Goal: Information Seeking & Learning: Find specific fact

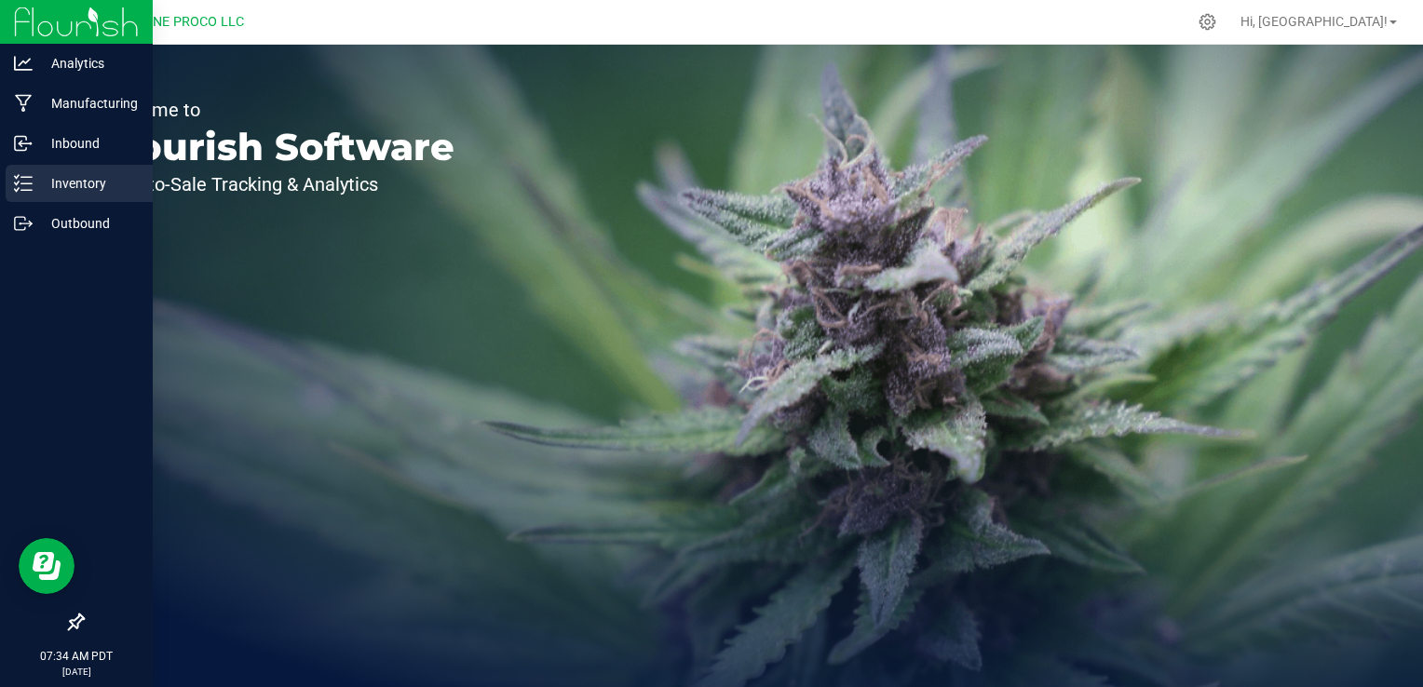
click at [25, 181] on icon at bounding box center [23, 183] width 19 height 19
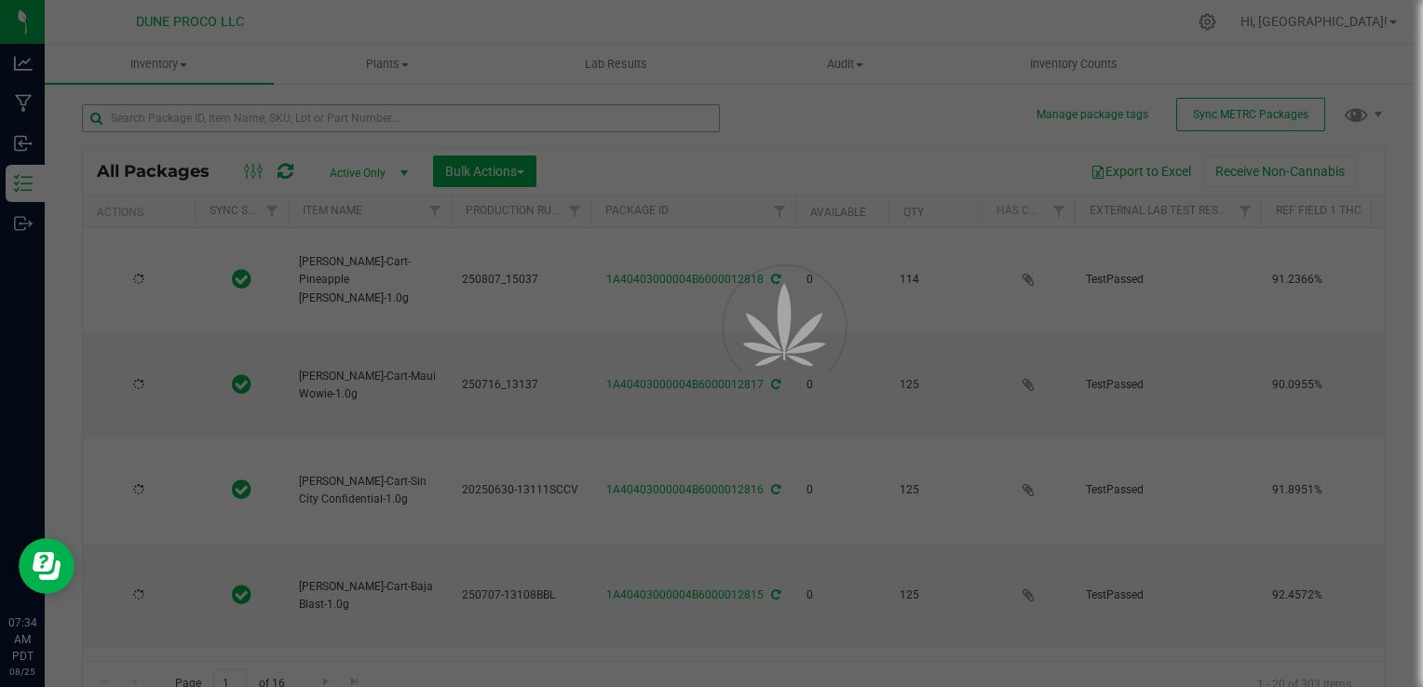
type input "[DATE]"
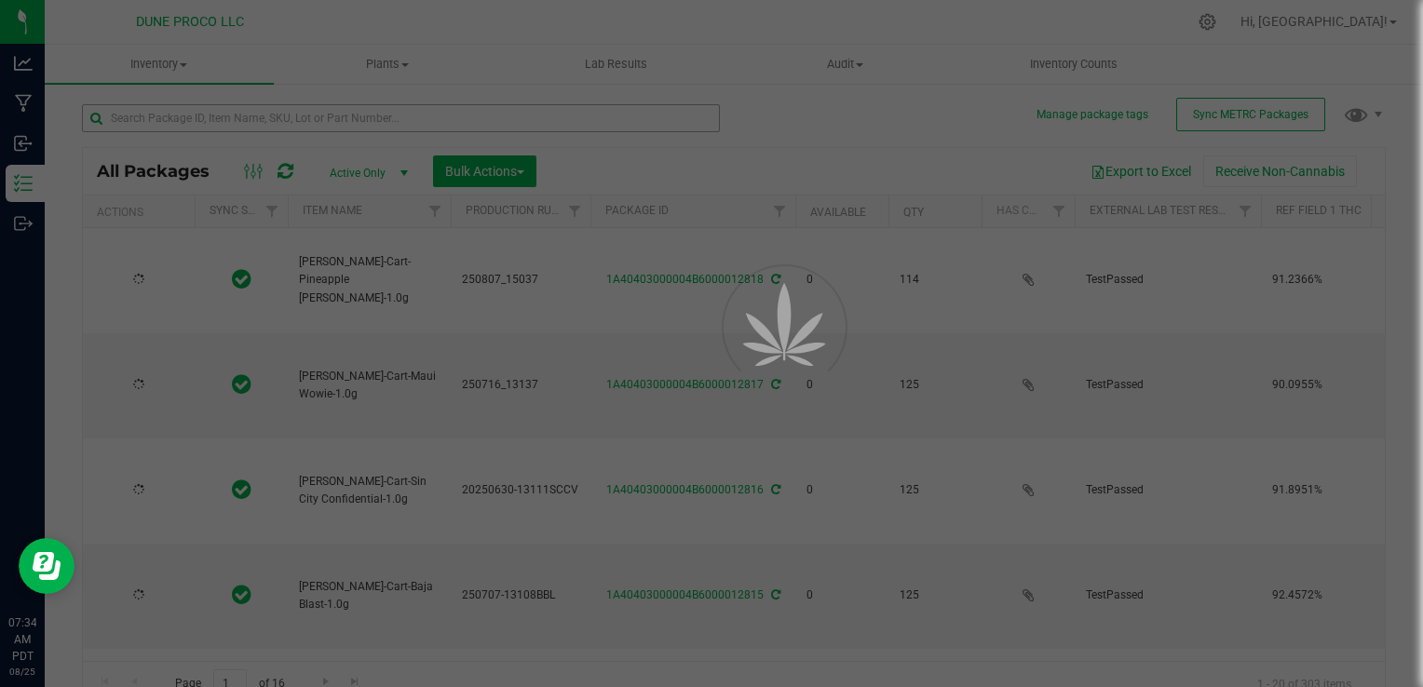
type input "[DATE]"
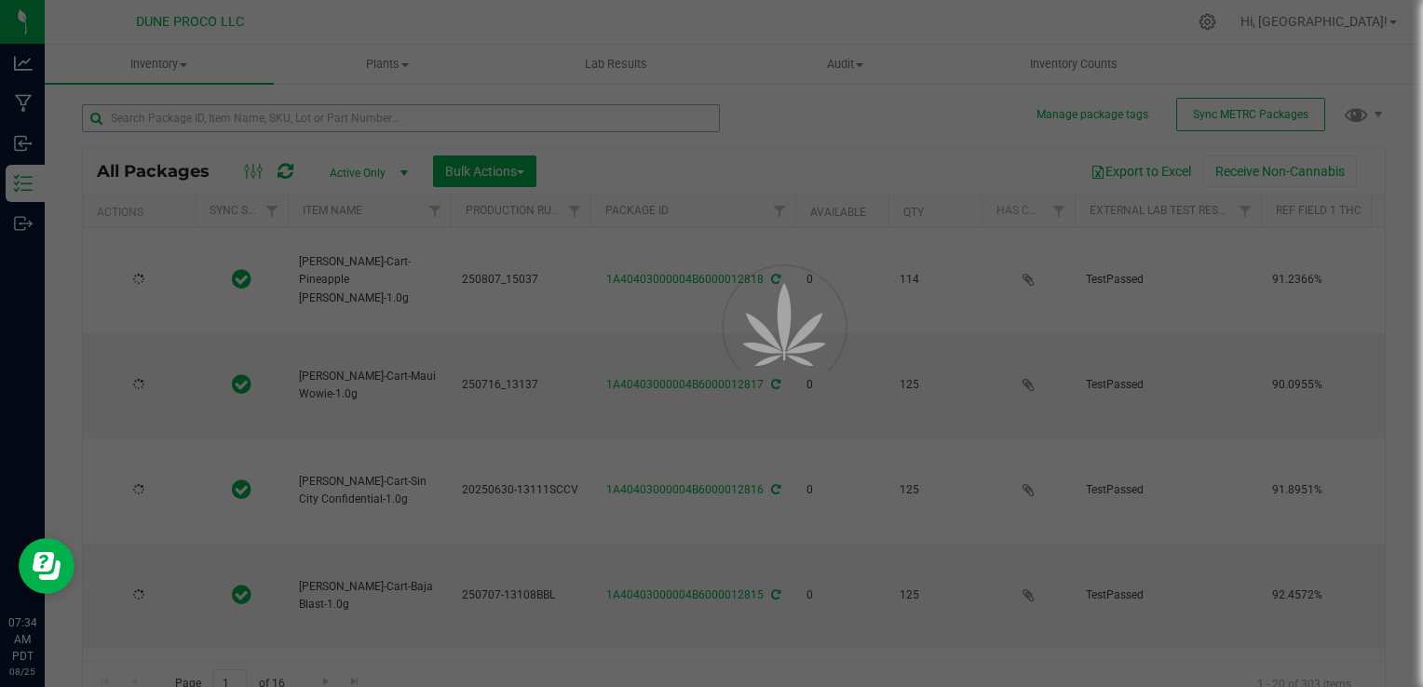
type input "[DATE]"
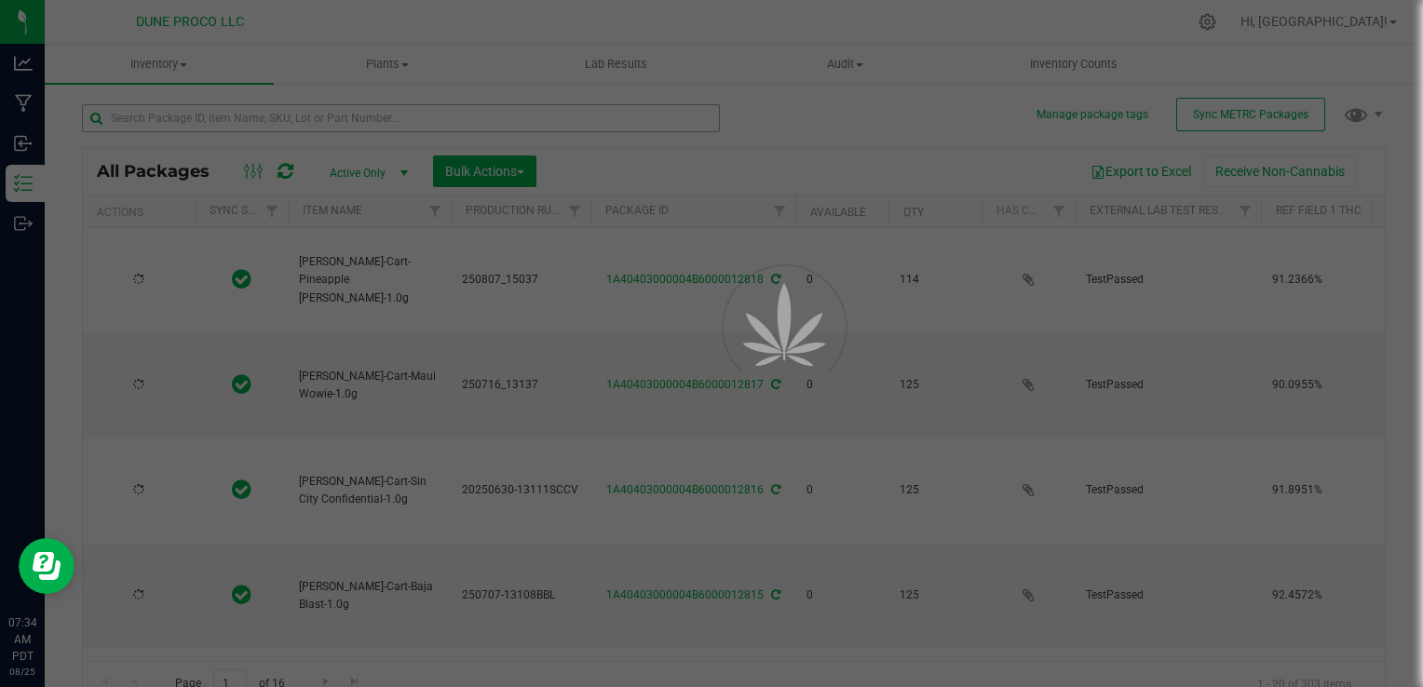
type input "[DATE]"
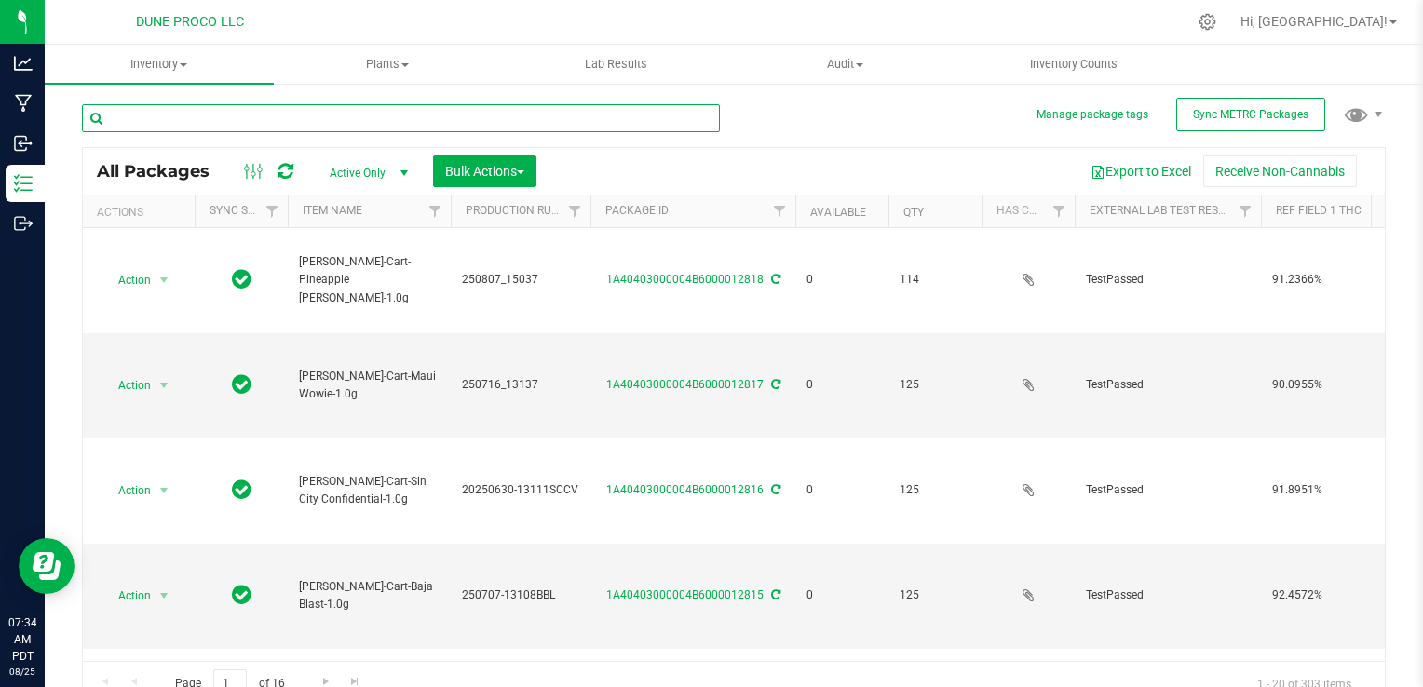
click at [237, 115] on input "text" at bounding box center [401, 118] width 638 height 28
type input "4"
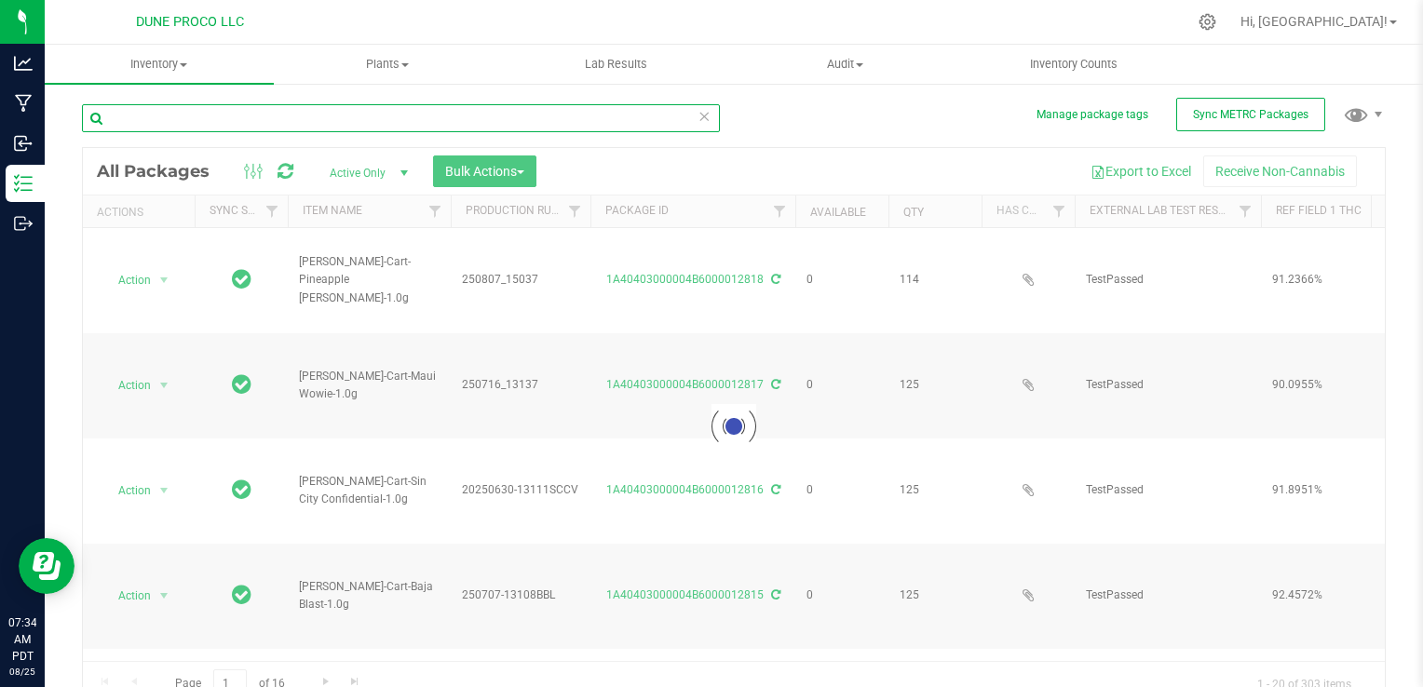
type input "1"
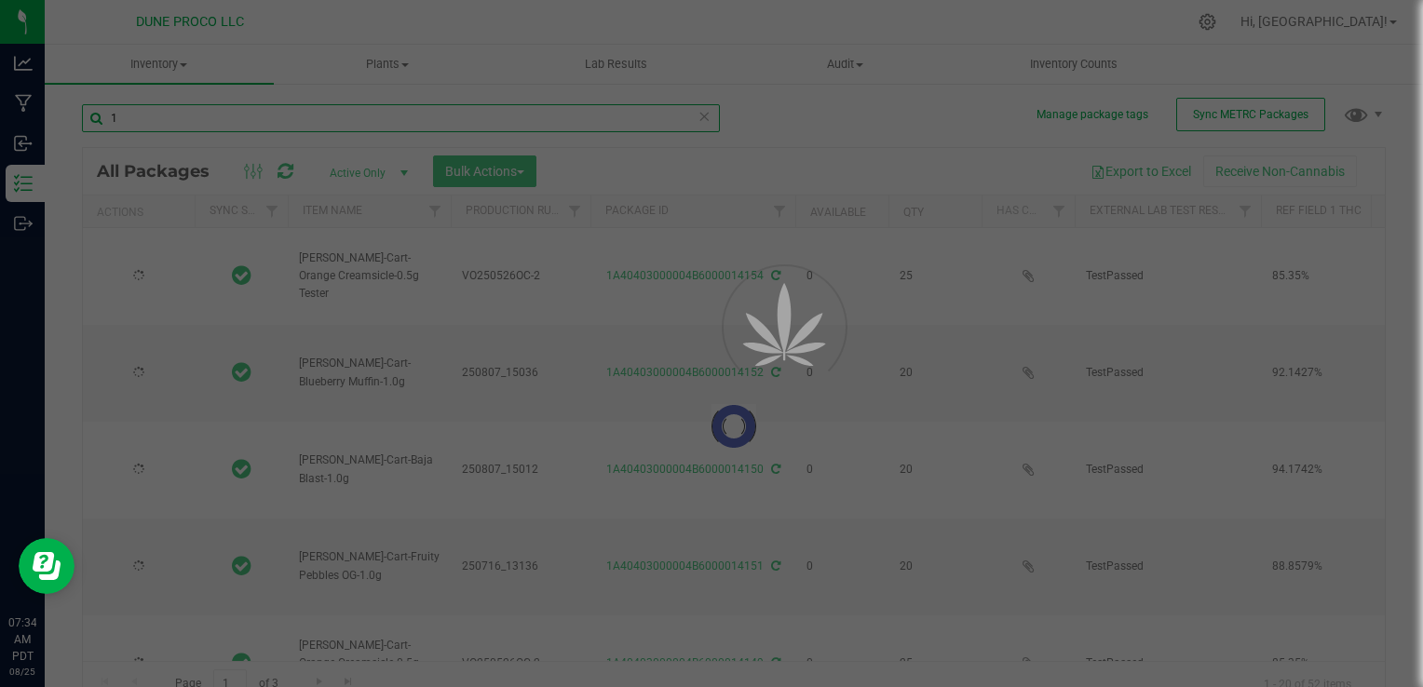
type input "[DATE]"
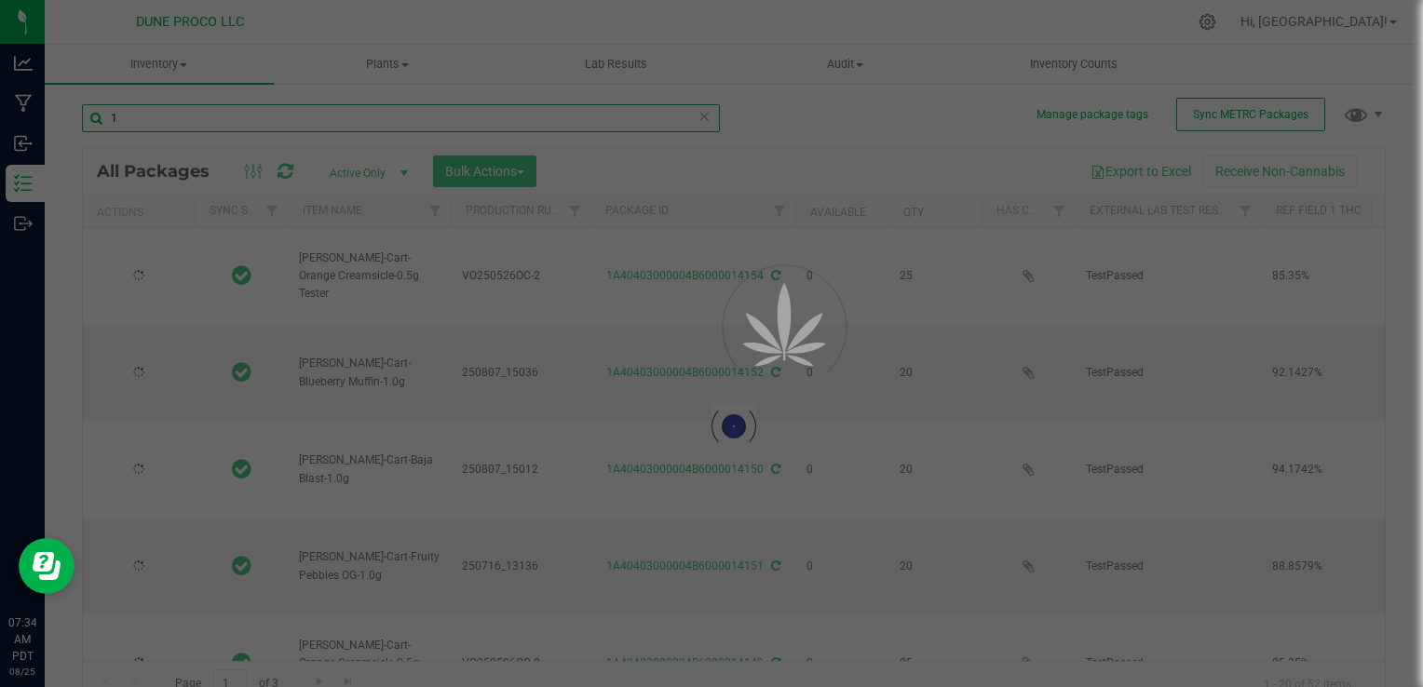
type input "[DATE]"
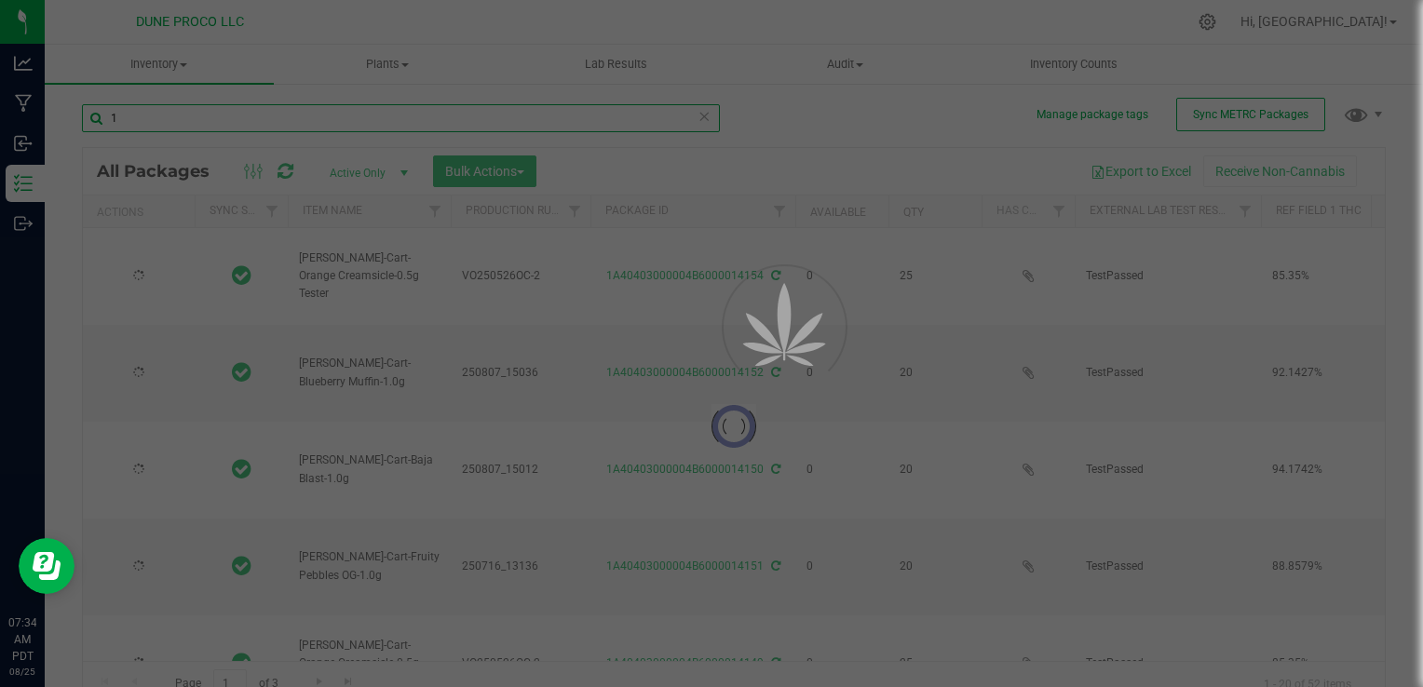
type input "[DATE]"
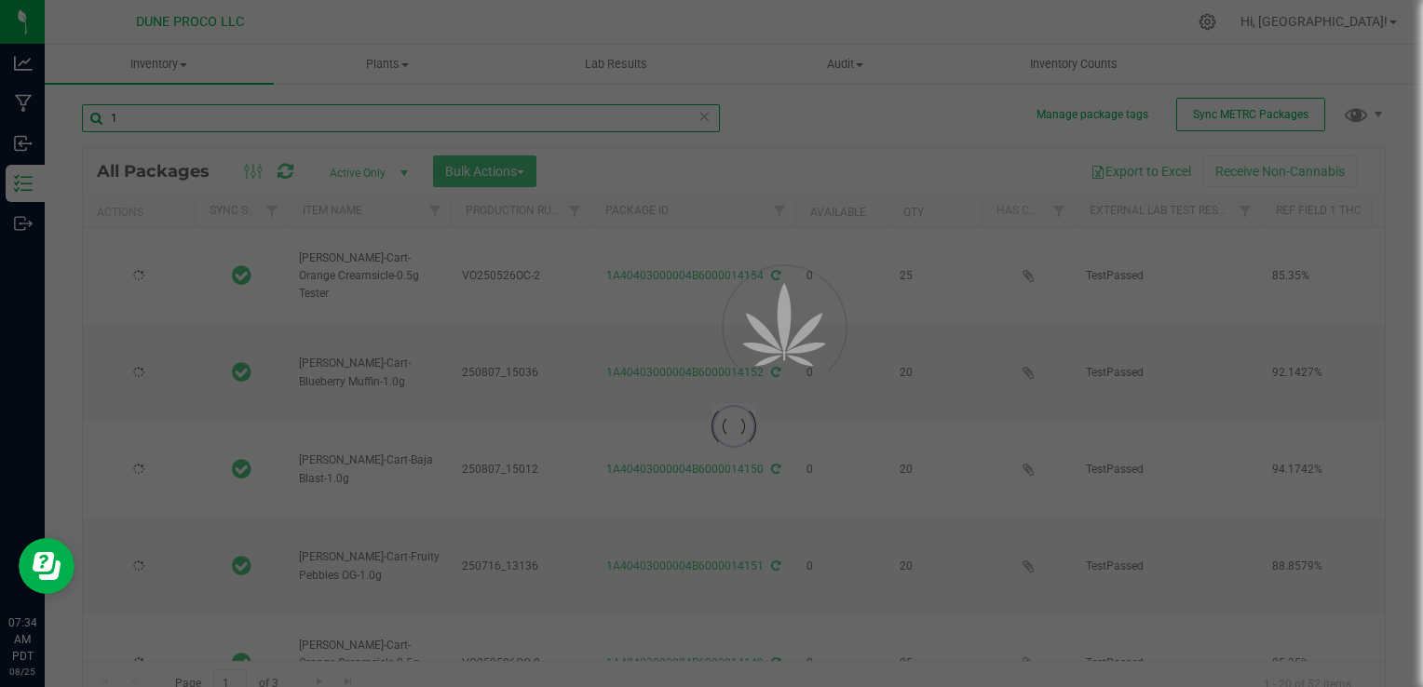
type input "[DATE]"
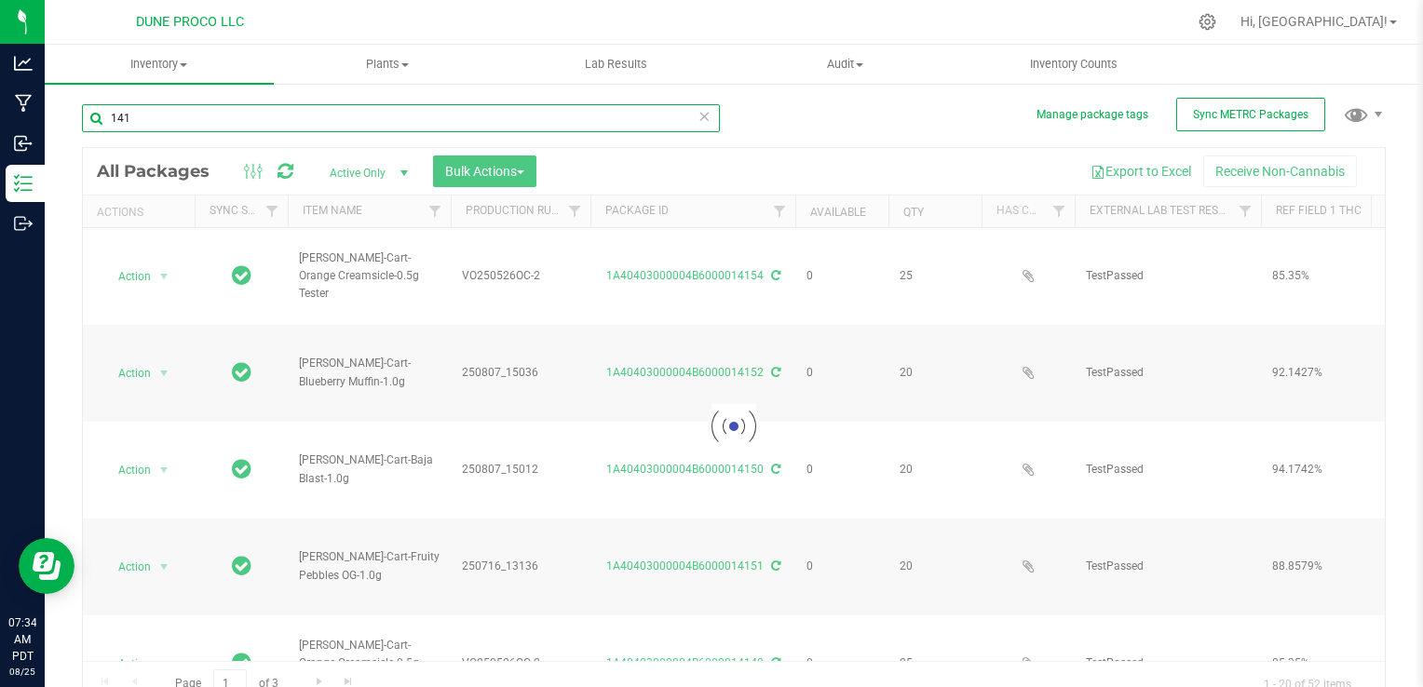
type input "1415"
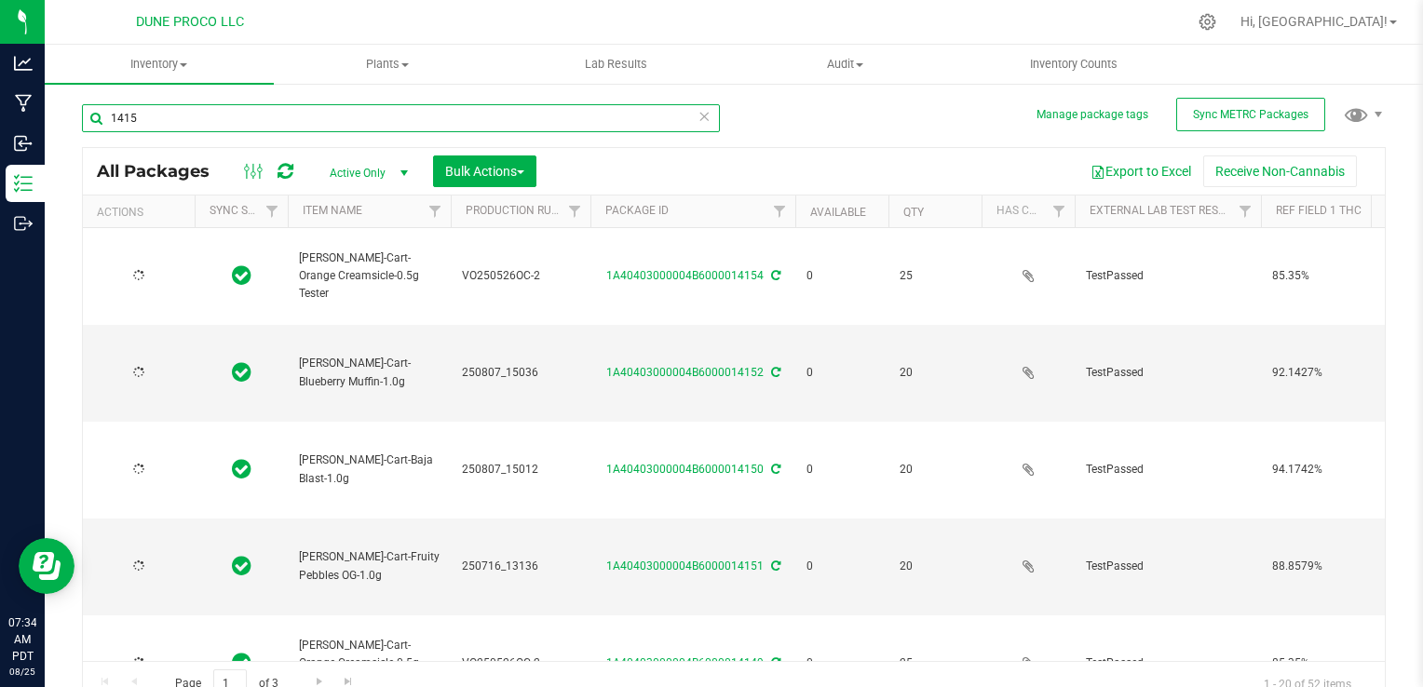
type input "[DATE]"
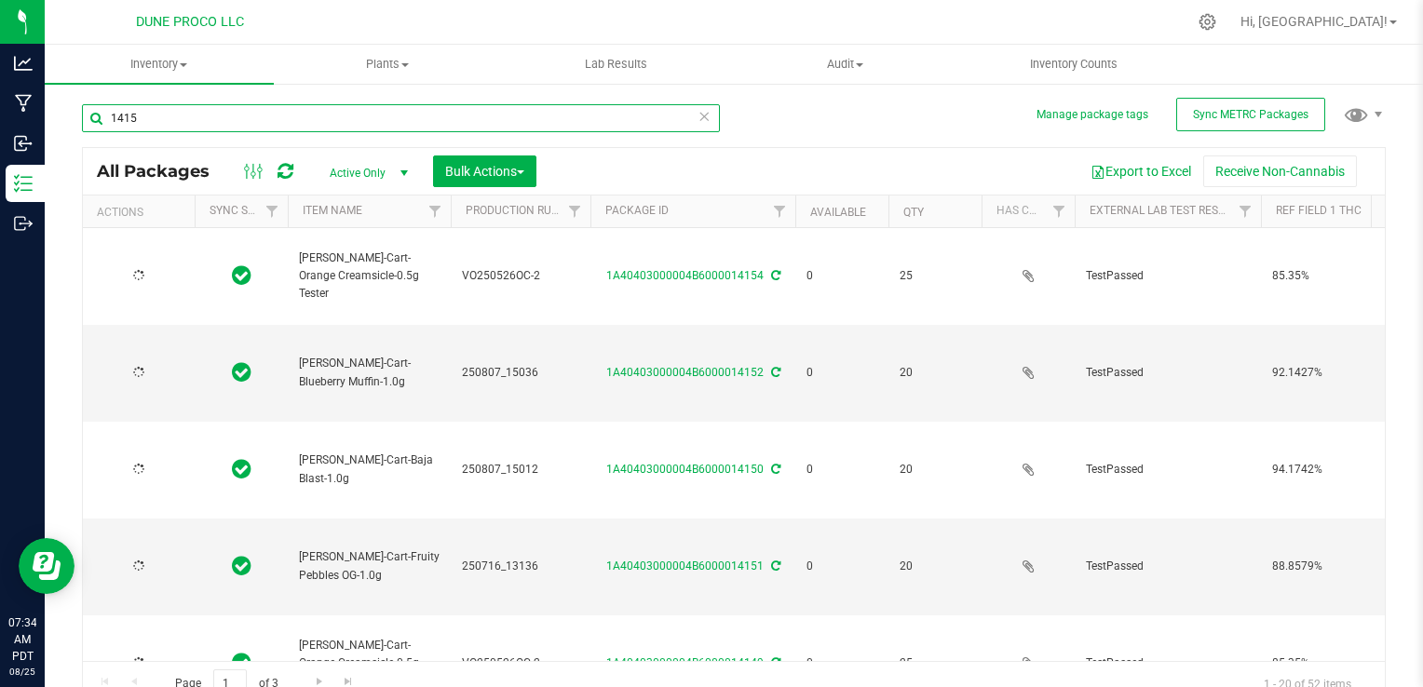
type input "[DATE]"
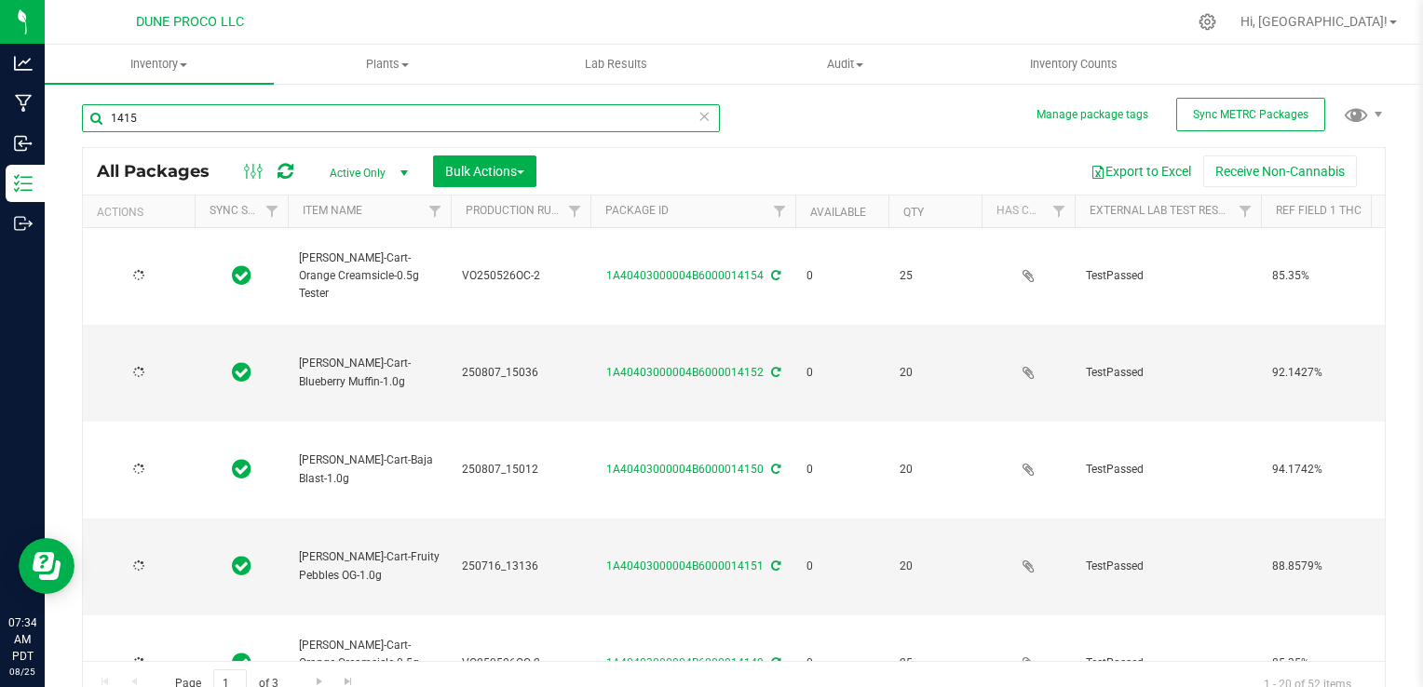
type input "[DATE]"
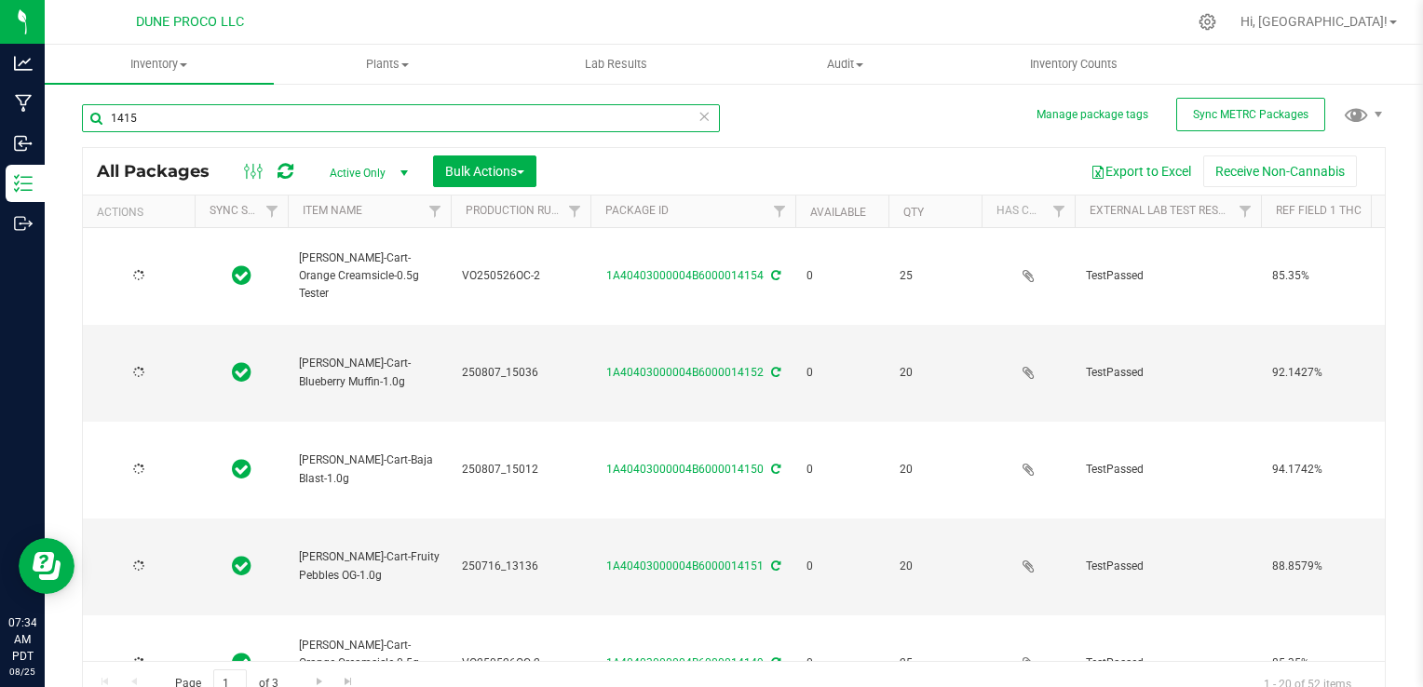
type input "[DATE]"
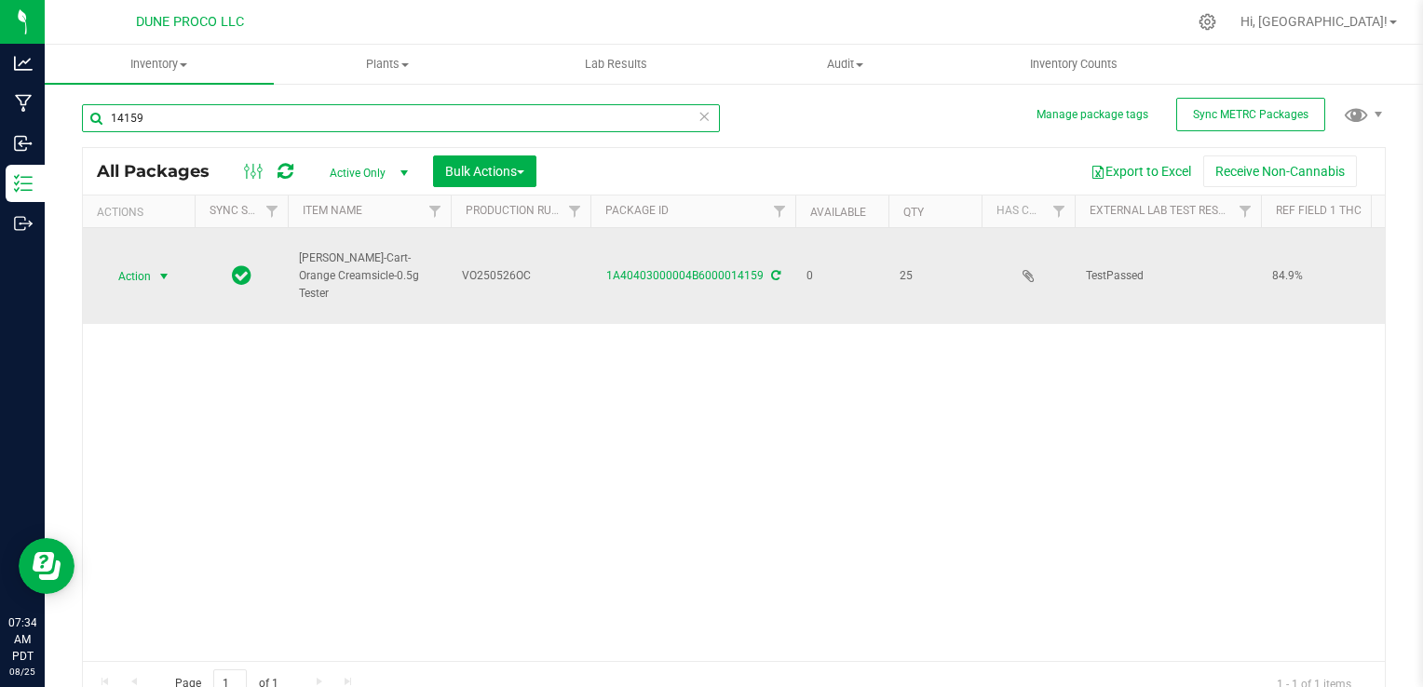
type input "14159"
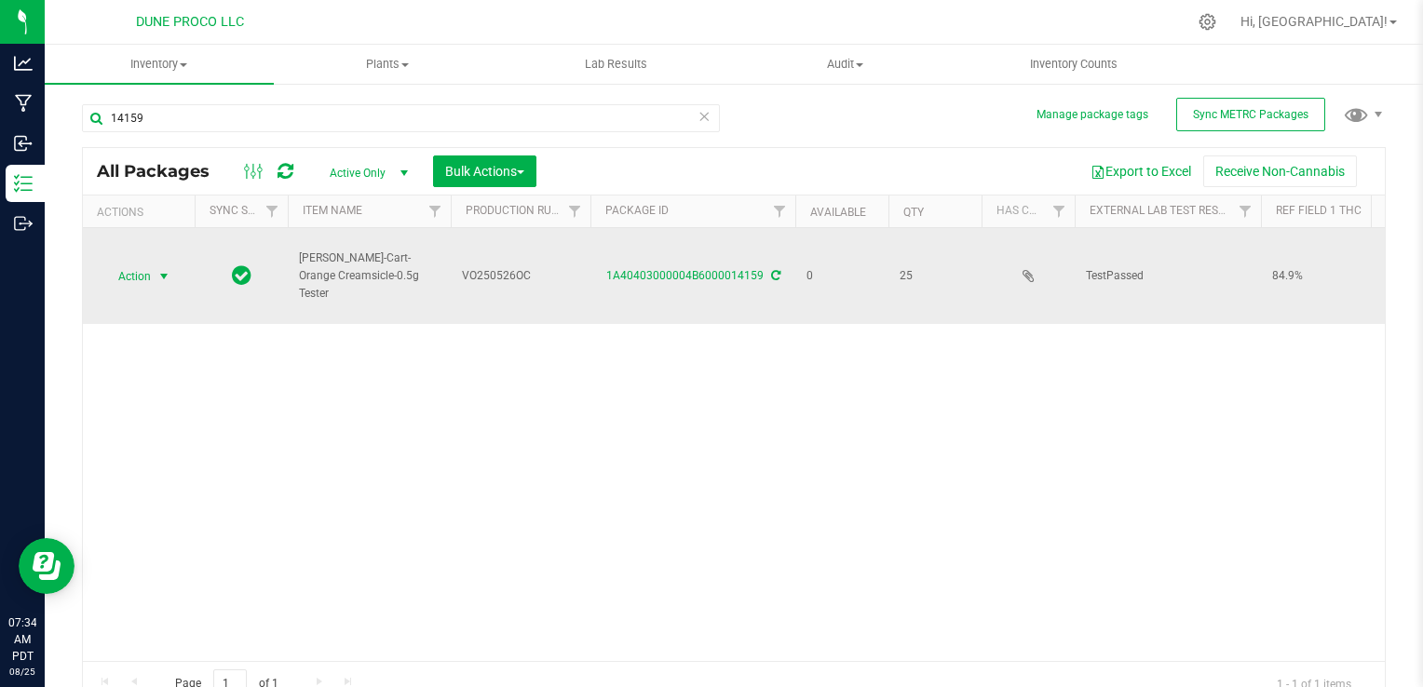
click at [138, 281] on span "Action" at bounding box center [127, 277] width 50 height 26
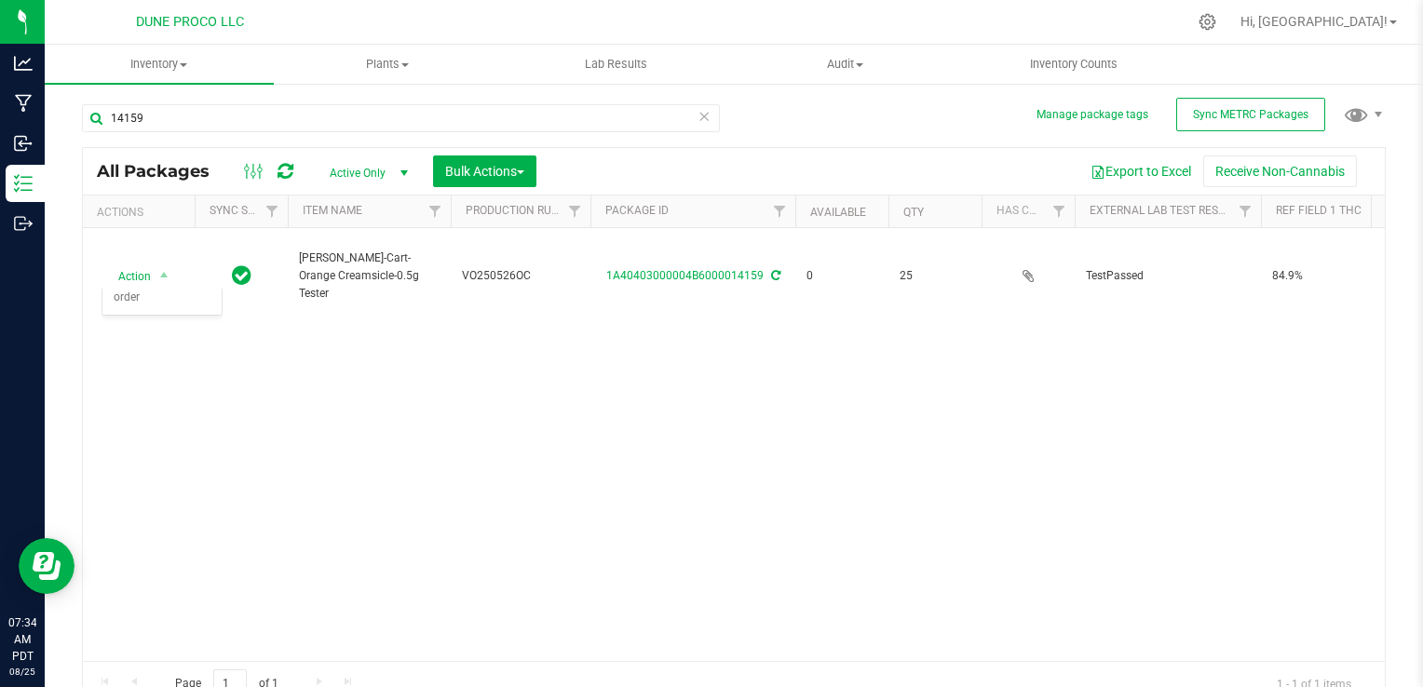
click at [390, 450] on div "Action Action Edit attributes Global inventory Locate package Package audit log…" at bounding box center [734, 444] width 1302 height 433
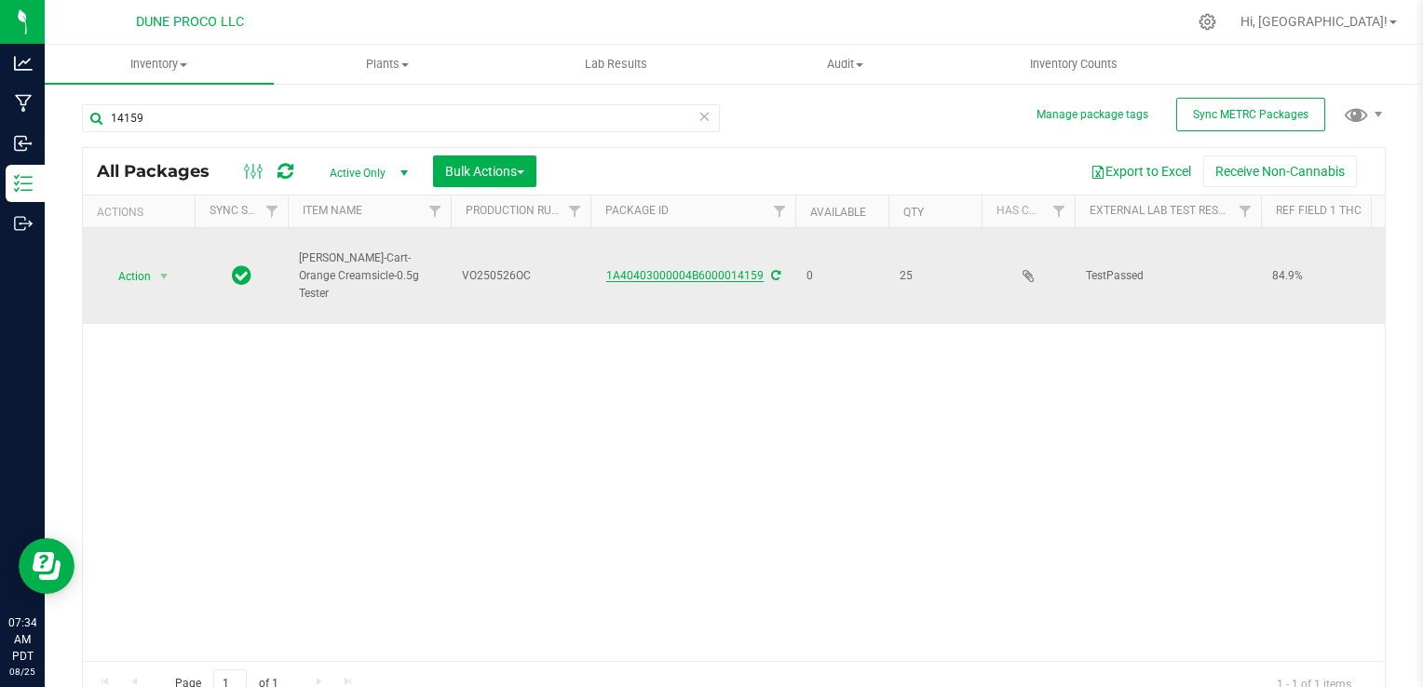
click at [618, 269] on link "1A40403000004B6000014159" at bounding box center [684, 275] width 157 height 13
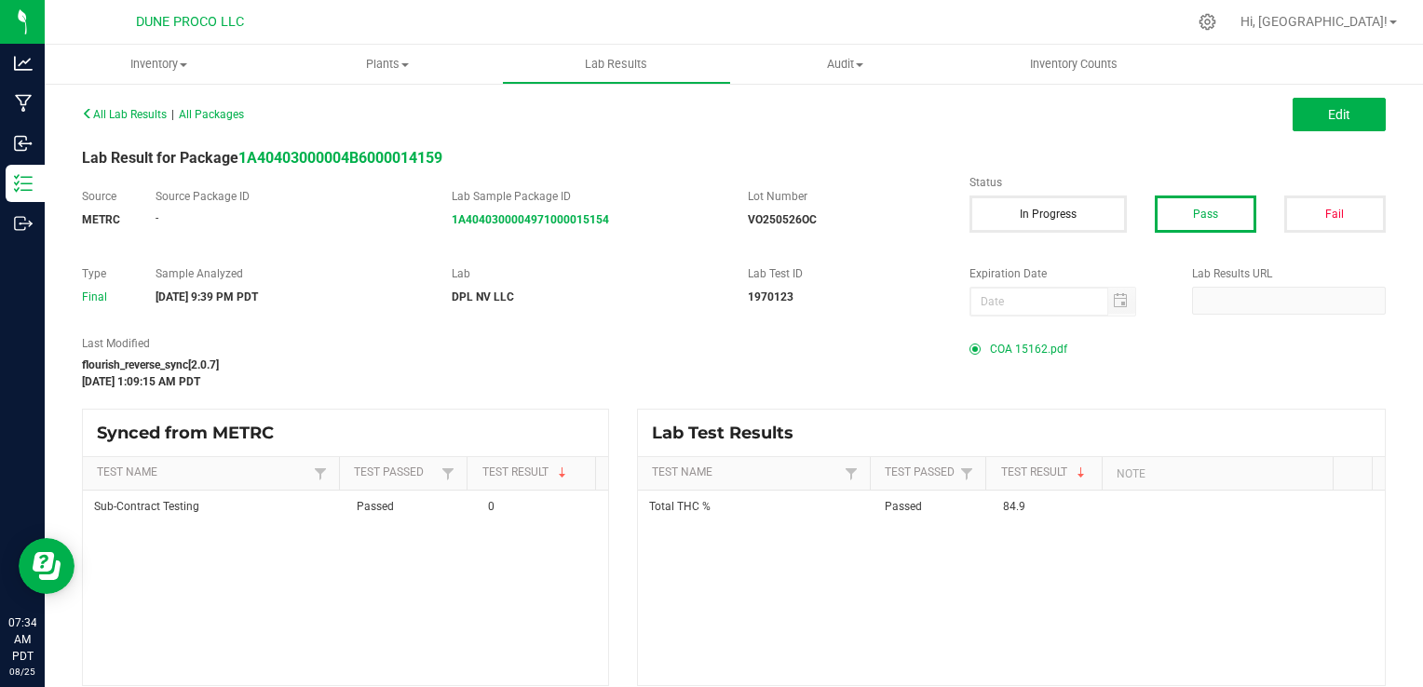
click at [980, 347] on div "COA 15162.pdf" at bounding box center [1177, 349] width 416 height 28
click at [1008, 347] on span "COA 15162.pdf" at bounding box center [1028, 349] width 77 height 28
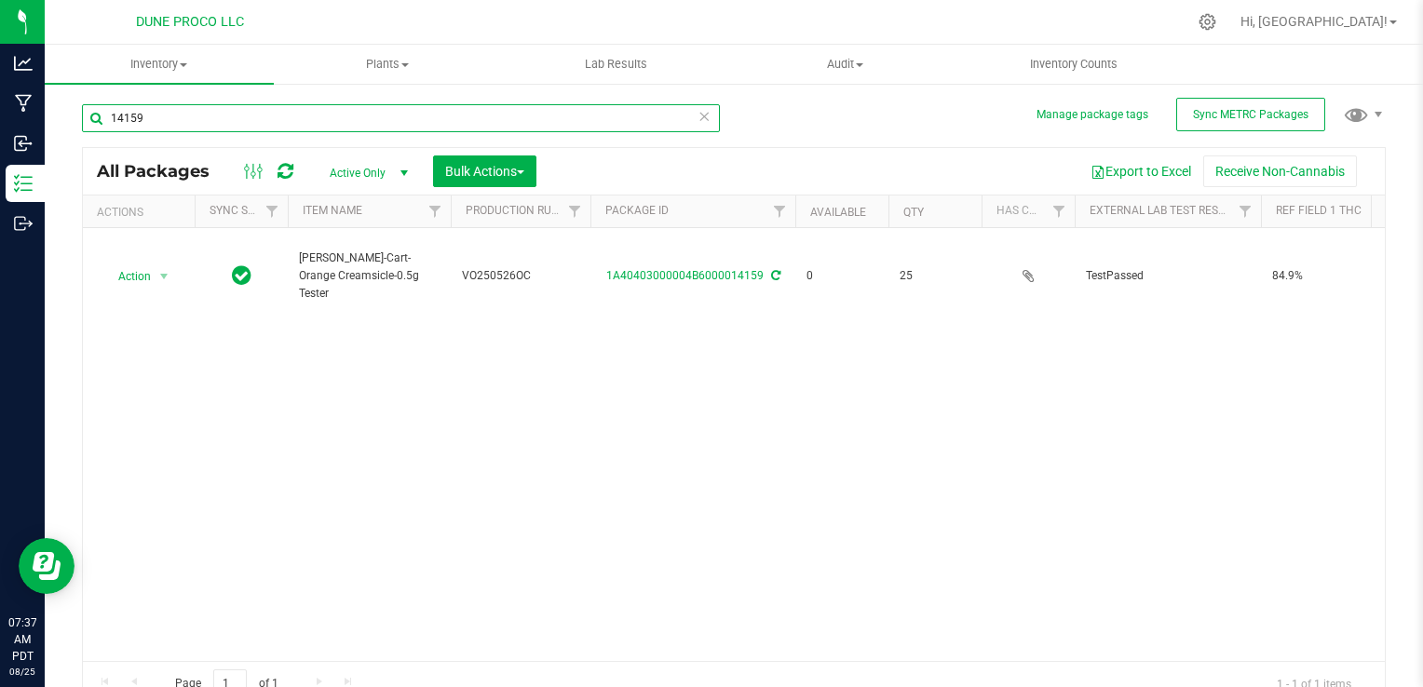
click at [212, 117] on input "14159" at bounding box center [401, 118] width 638 height 28
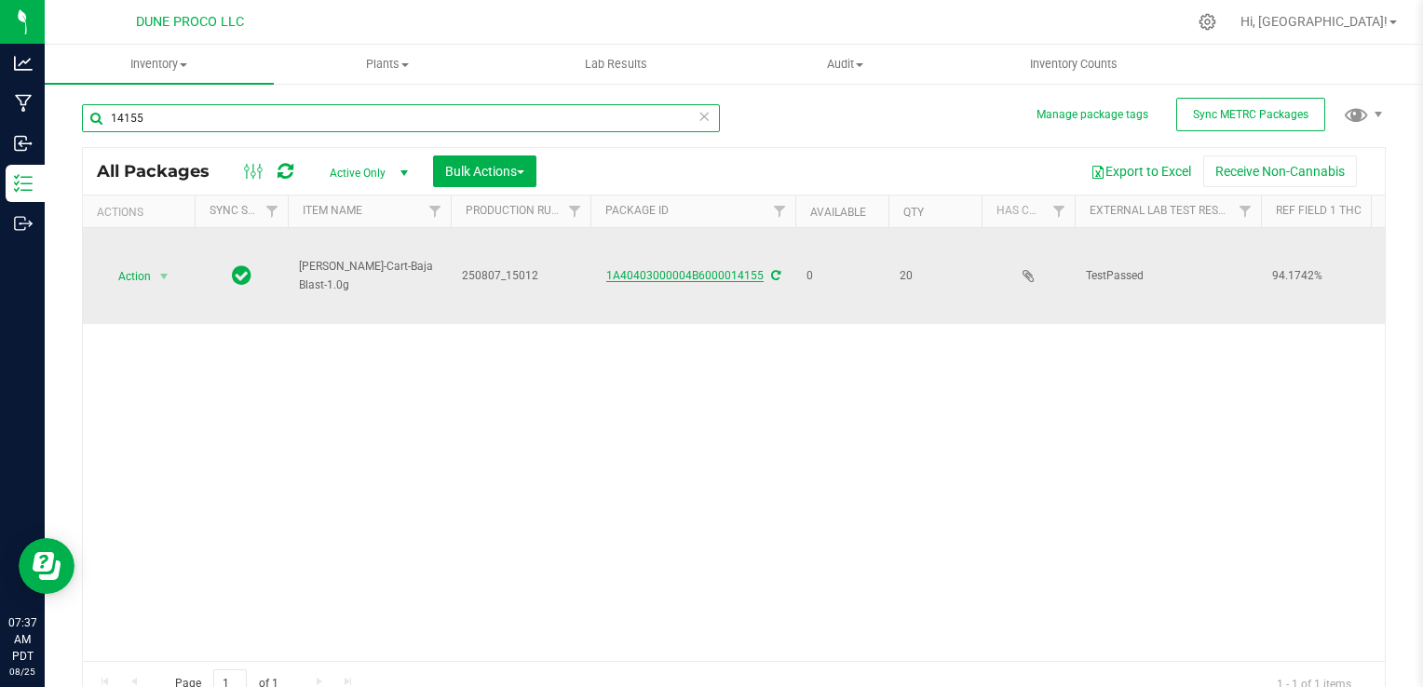
type input "14155"
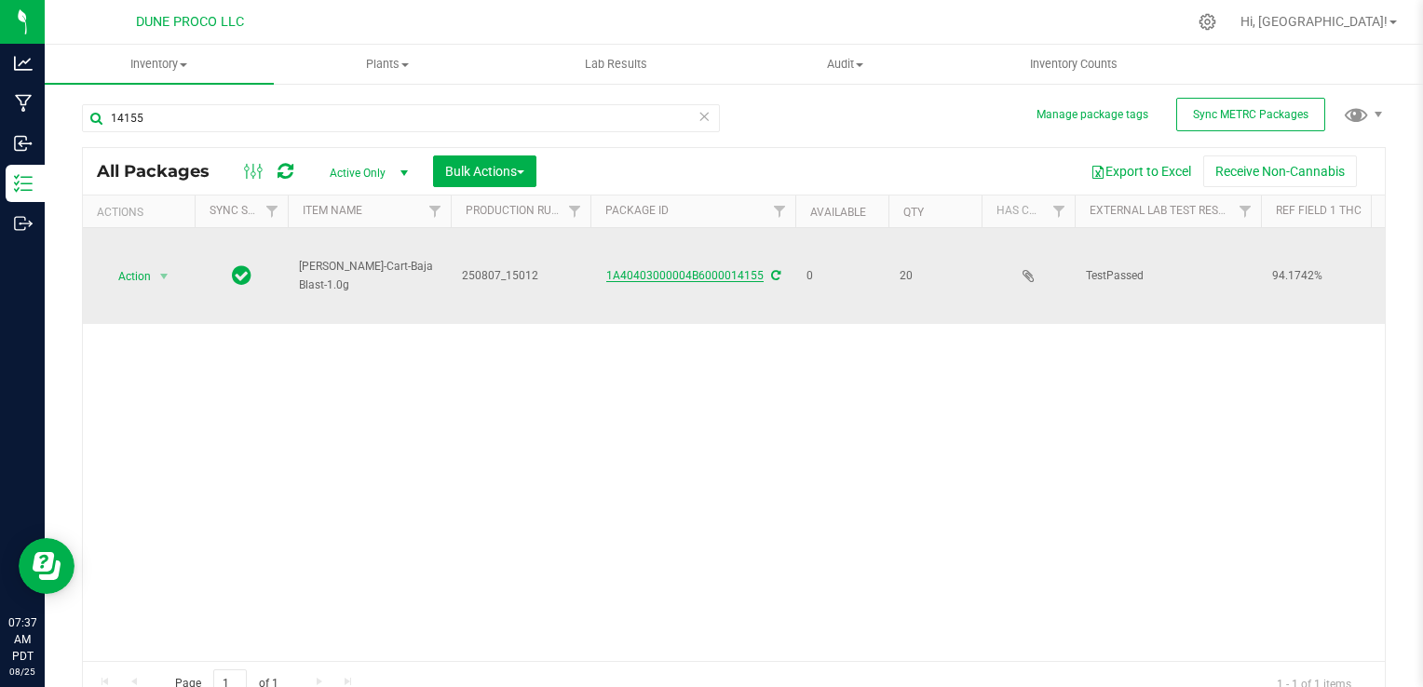
click at [663, 277] on link "1A40403000004B6000014155" at bounding box center [684, 275] width 157 height 13
click at [715, 274] on link "1A40403000004B6000014155" at bounding box center [684, 275] width 157 height 13
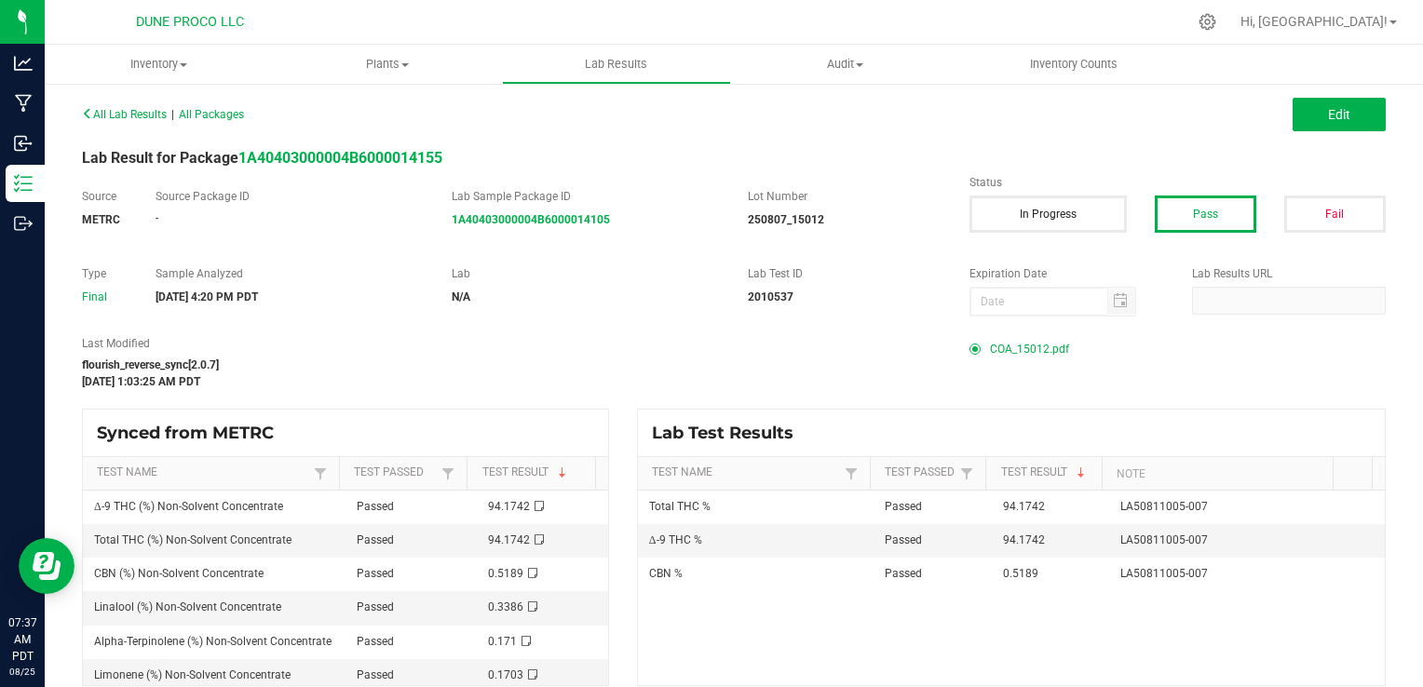
click at [1007, 348] on span "COA_15012.pdf" at bounding box center [1029, 349] width 79 height 28
click at [1009, 348] on span "COA_15012.pdf" at bounding box center [1029, 349] width 79 height 28
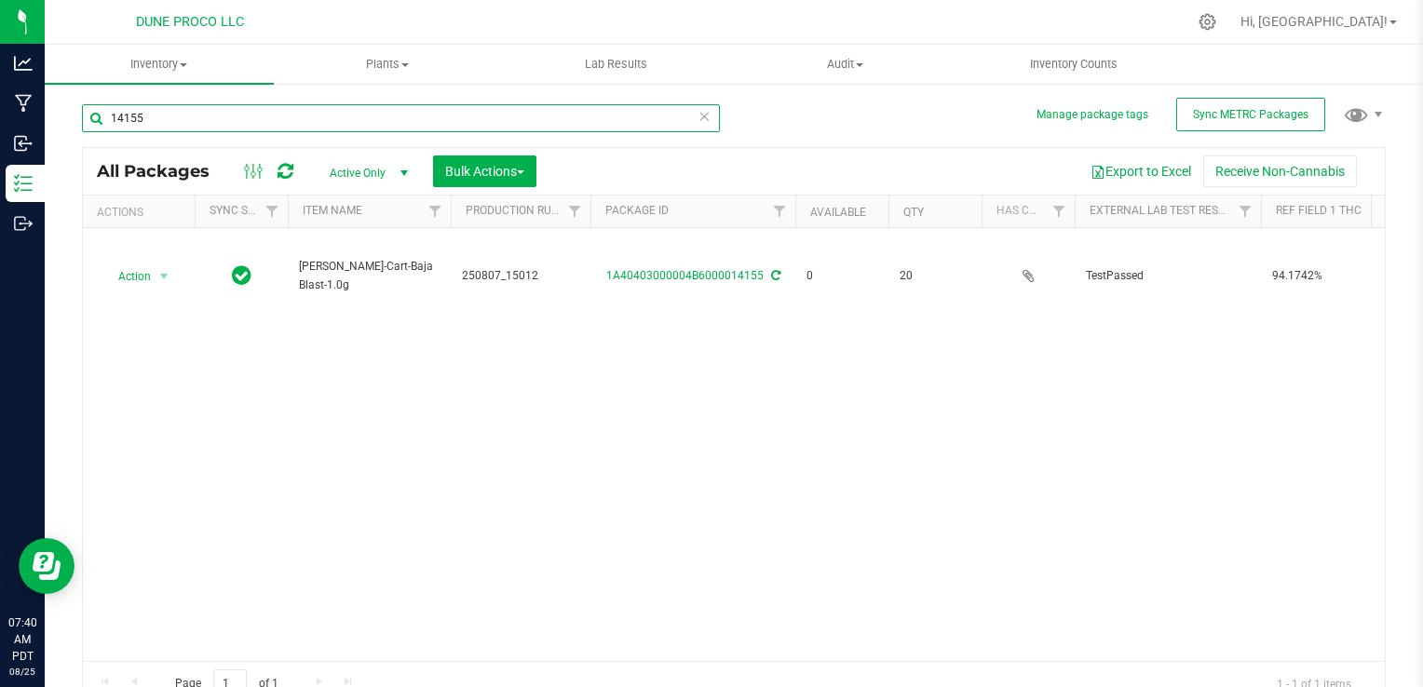
click at [457, 117] on input "14155" at bounding box center [401, 118] width 638 height 28
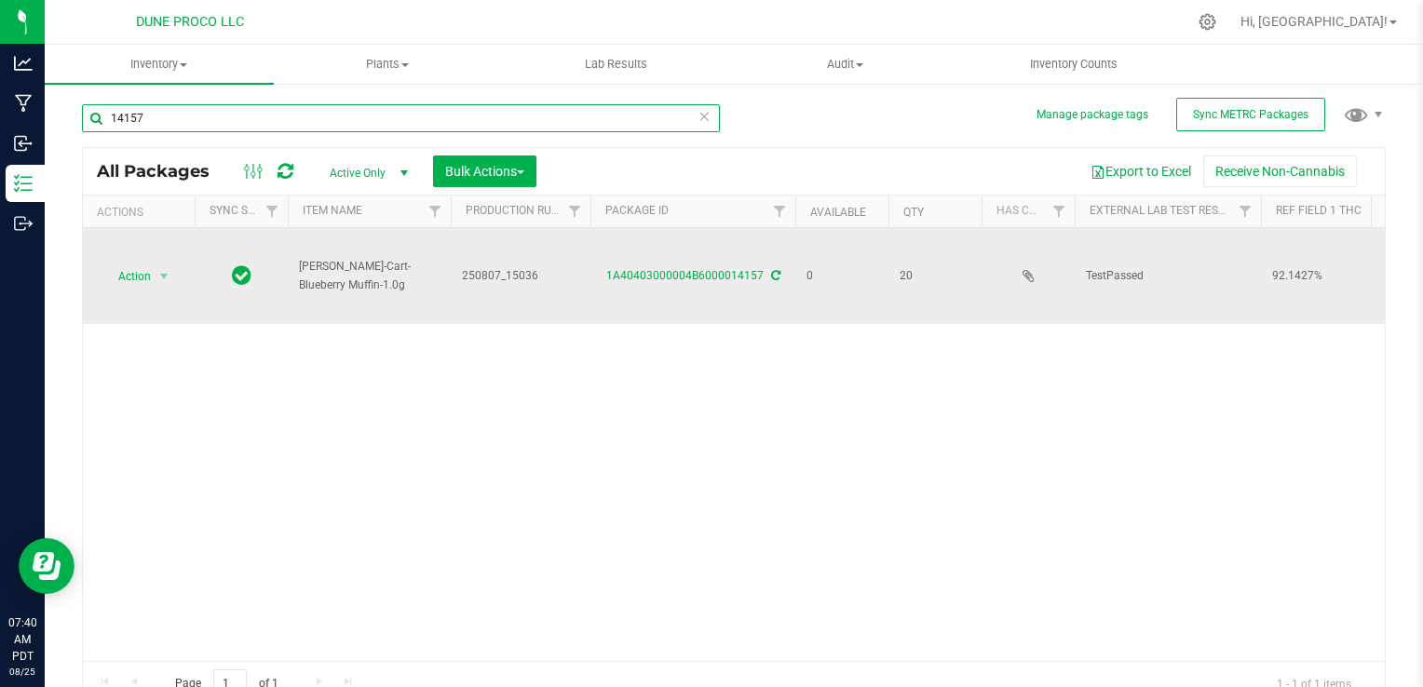
type input "14157"
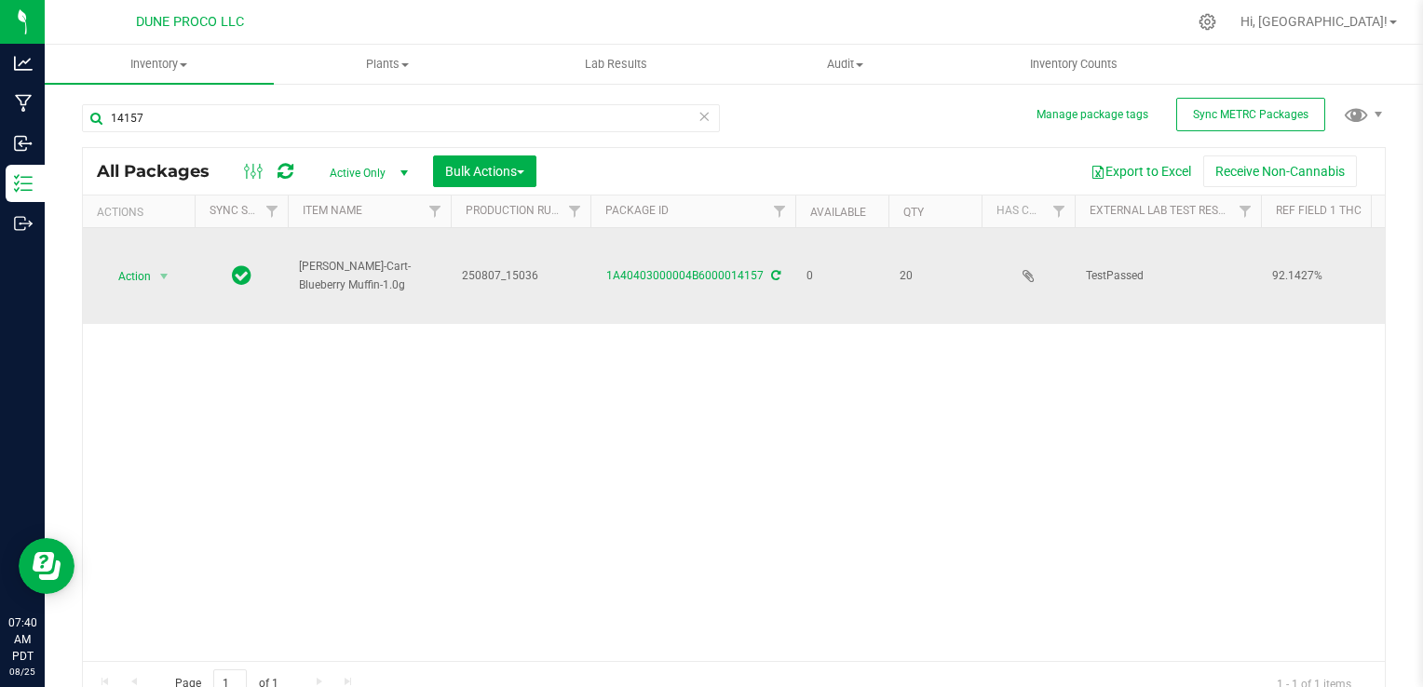
click at [642, 283] on div "1A40403000004B6000014157" at bounding box center [693, 276] width 210 height 18
click at [643, 270] on link "1A40403000004B6000014157" at bounding box center [684, 275] width 157 height 13
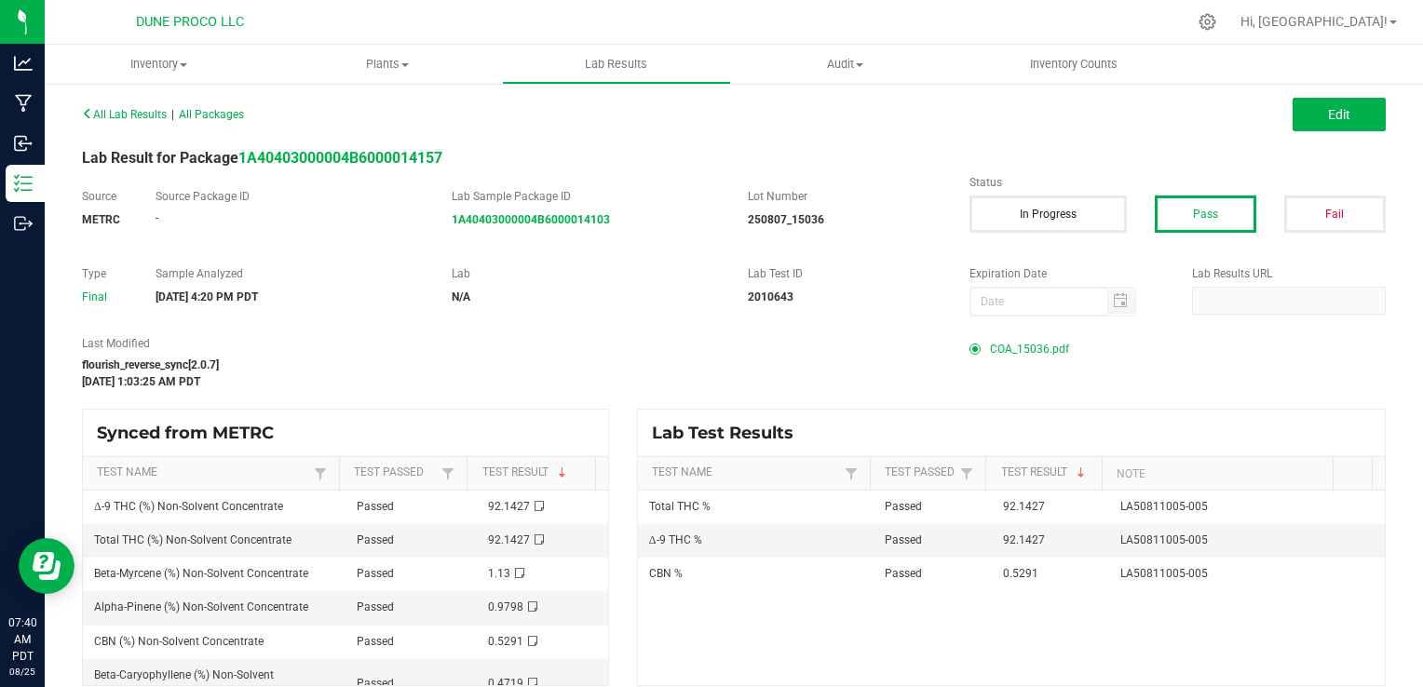
click at [990, 352] on span "COA_15036.pdf" at bounding box center [1029, 349] width 79 height 28
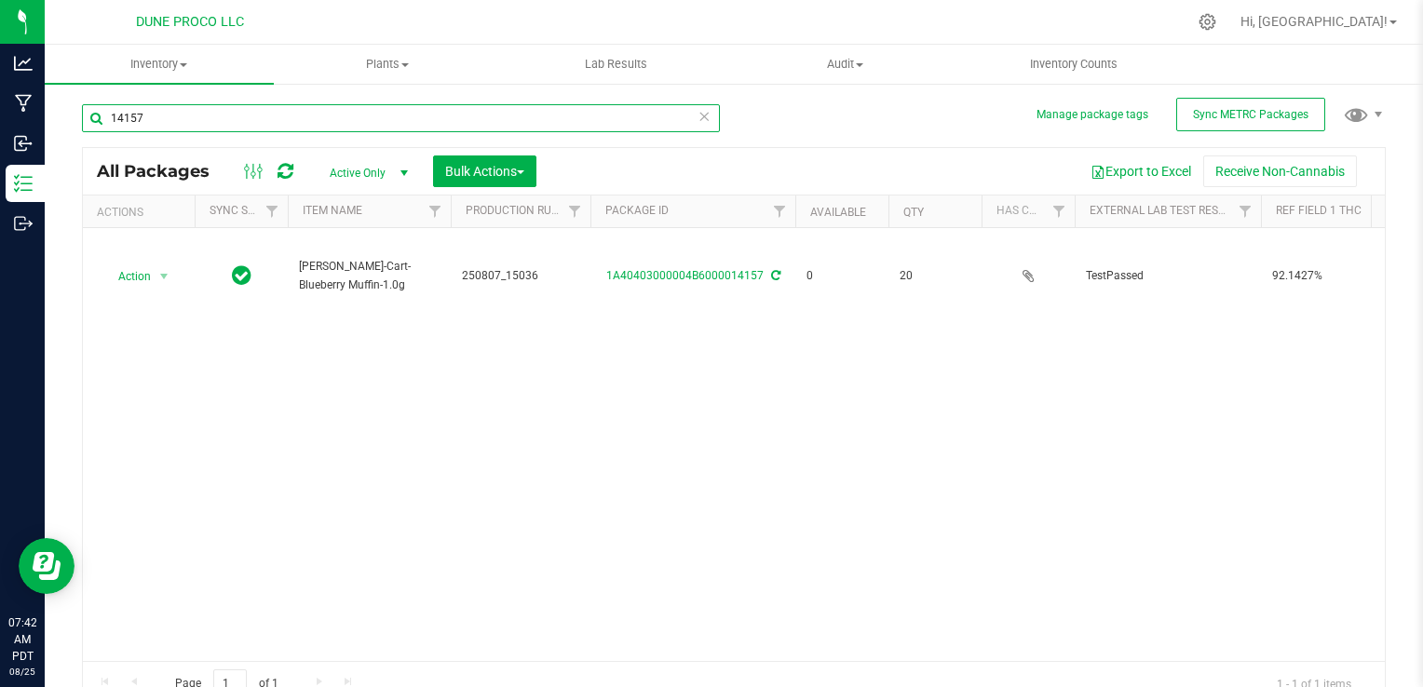
click at [164, 126] on input "14157" at bounding box center [401, 118] width 638 height 28
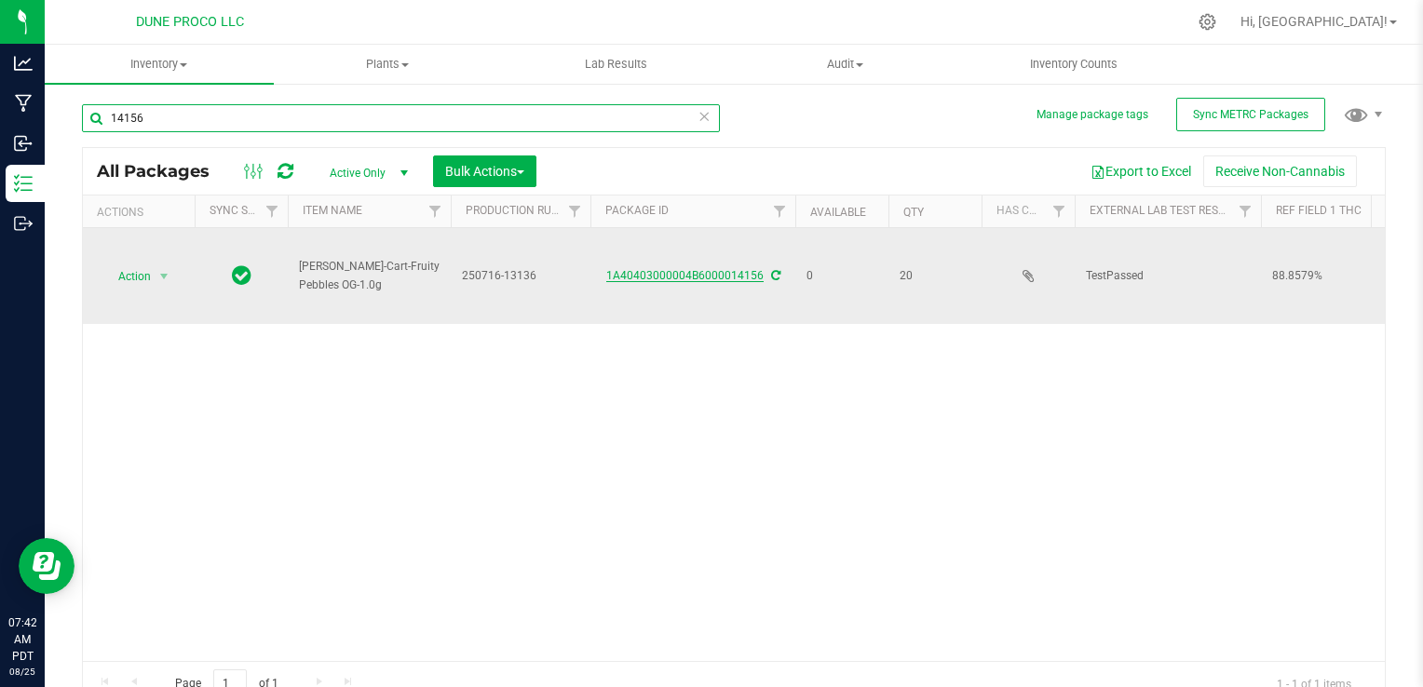
type input "14156"
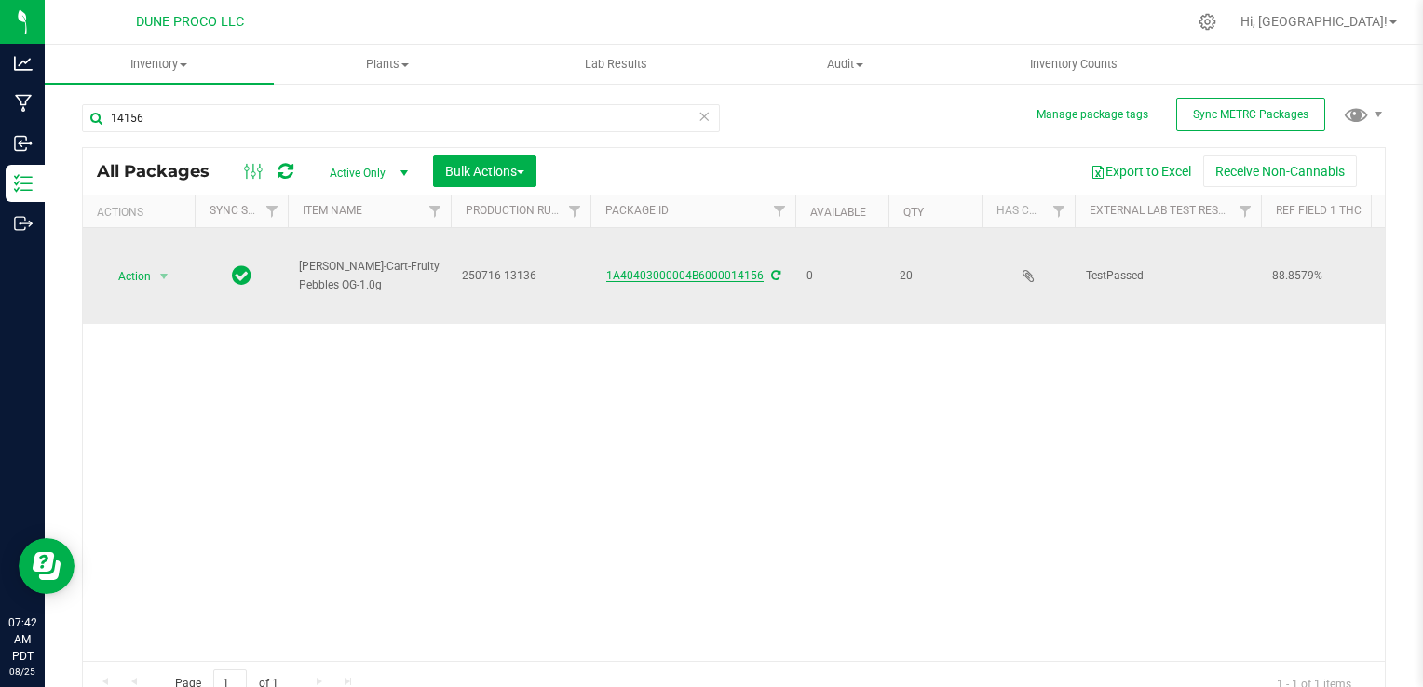
click at [638, 272] on link "1A40403000004B6000014156" at bounding box center [684, 275] width 157 height 13
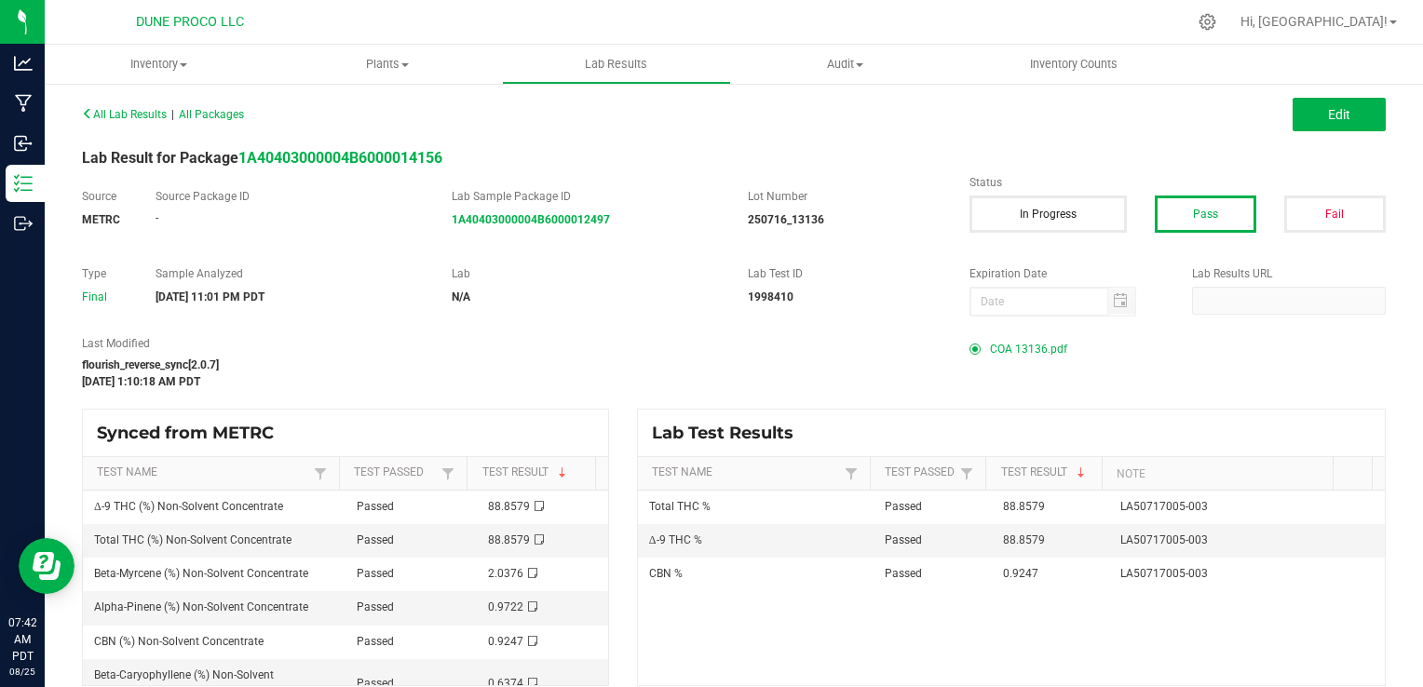
click at [1036, 345] on span "COA 13136.pdf" at bounding box center [1028, 349] width 77 height 28
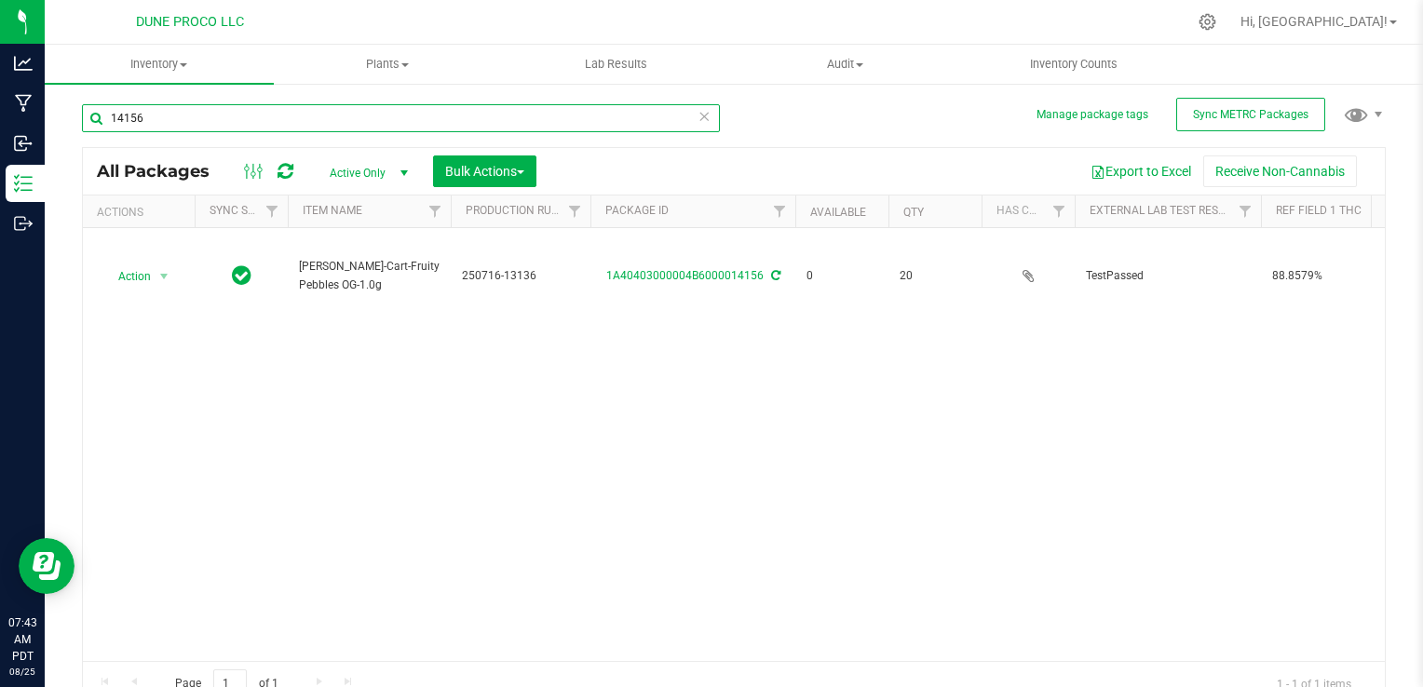
click at [216, 117] on input "14156" at bounding box center [401, 118] width 638 height 28
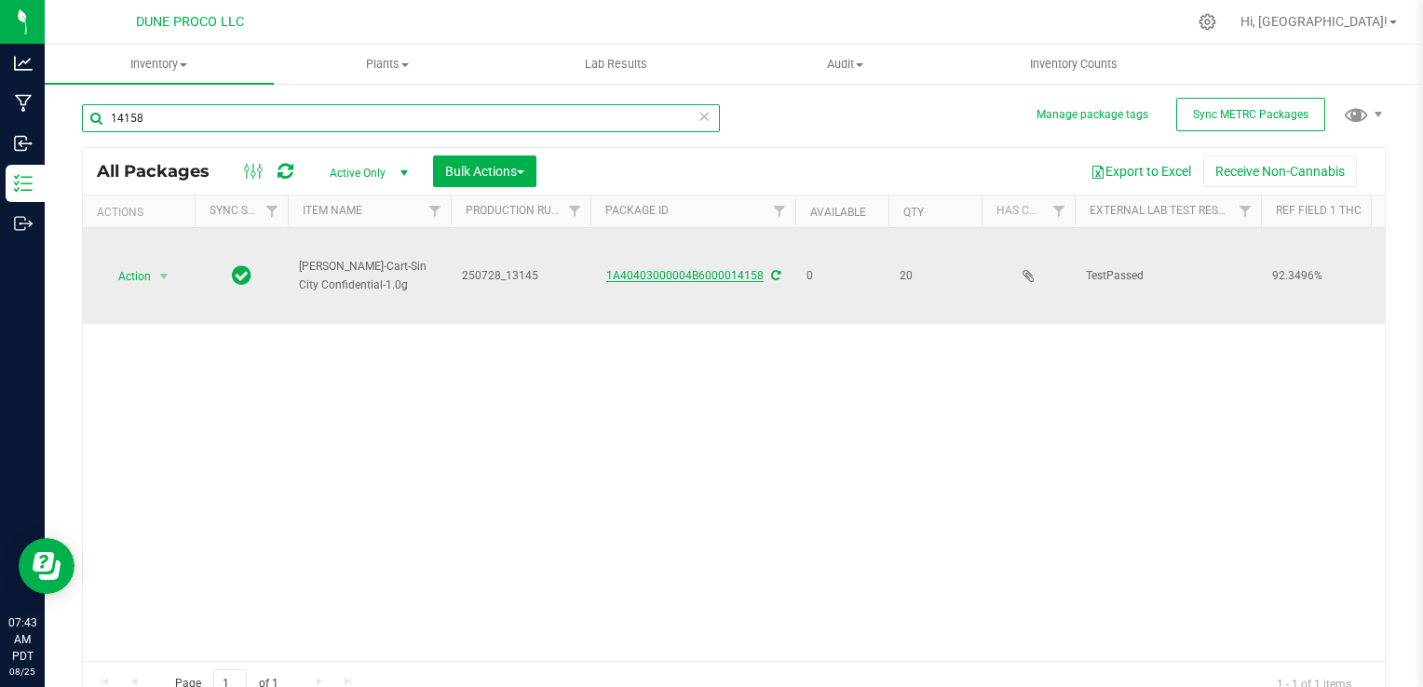
type input "14158"
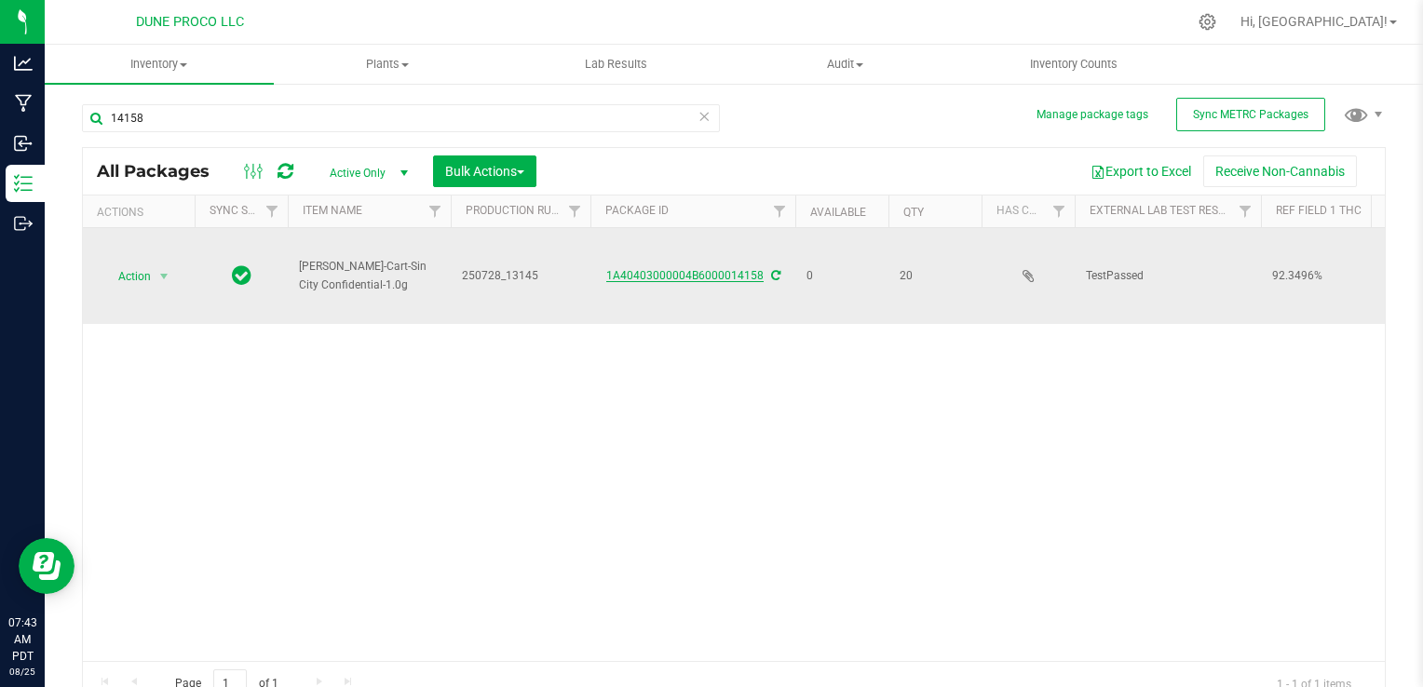
click at [673, 281] on link "1A40403000004B6000014158" at bounding box center [684, 275] width 157 height 13
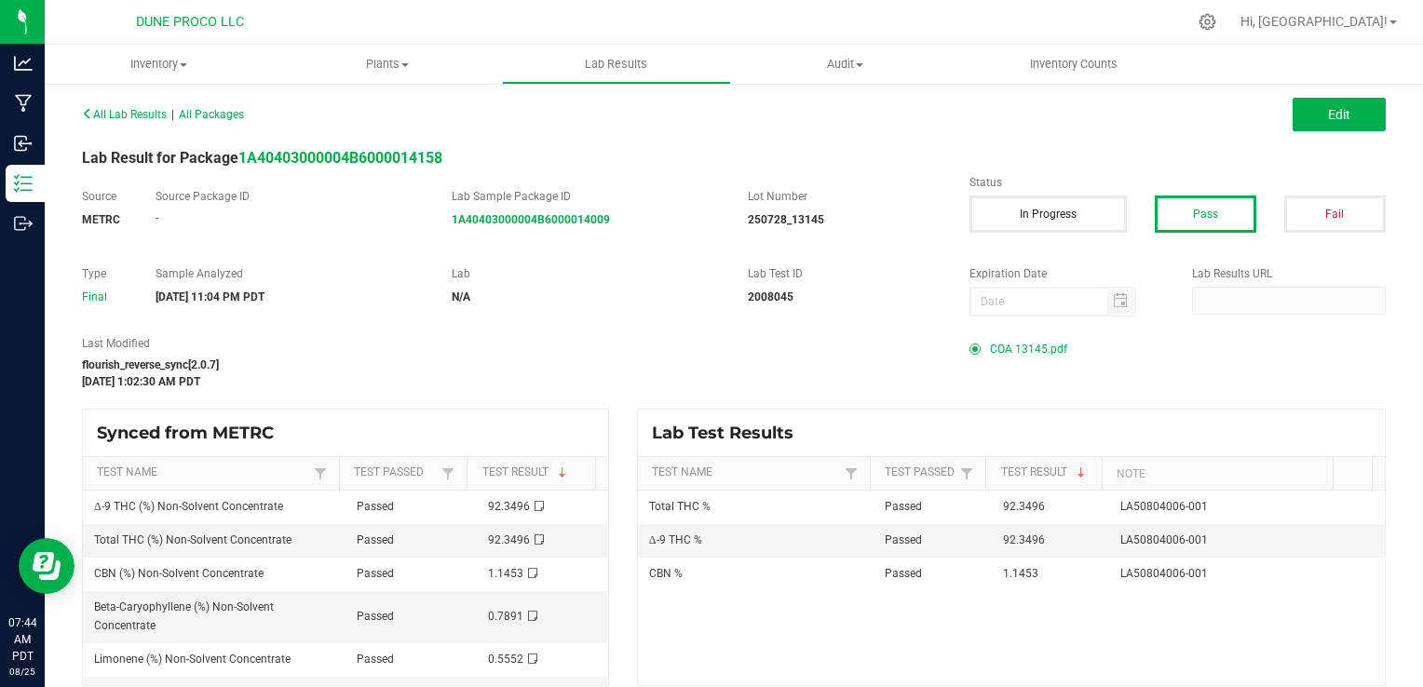
click at [1006, 348] on span "COA 13145.pdf" at bounding box center [1028, 349] width 77 height 28
